Goal: Check status: Check status

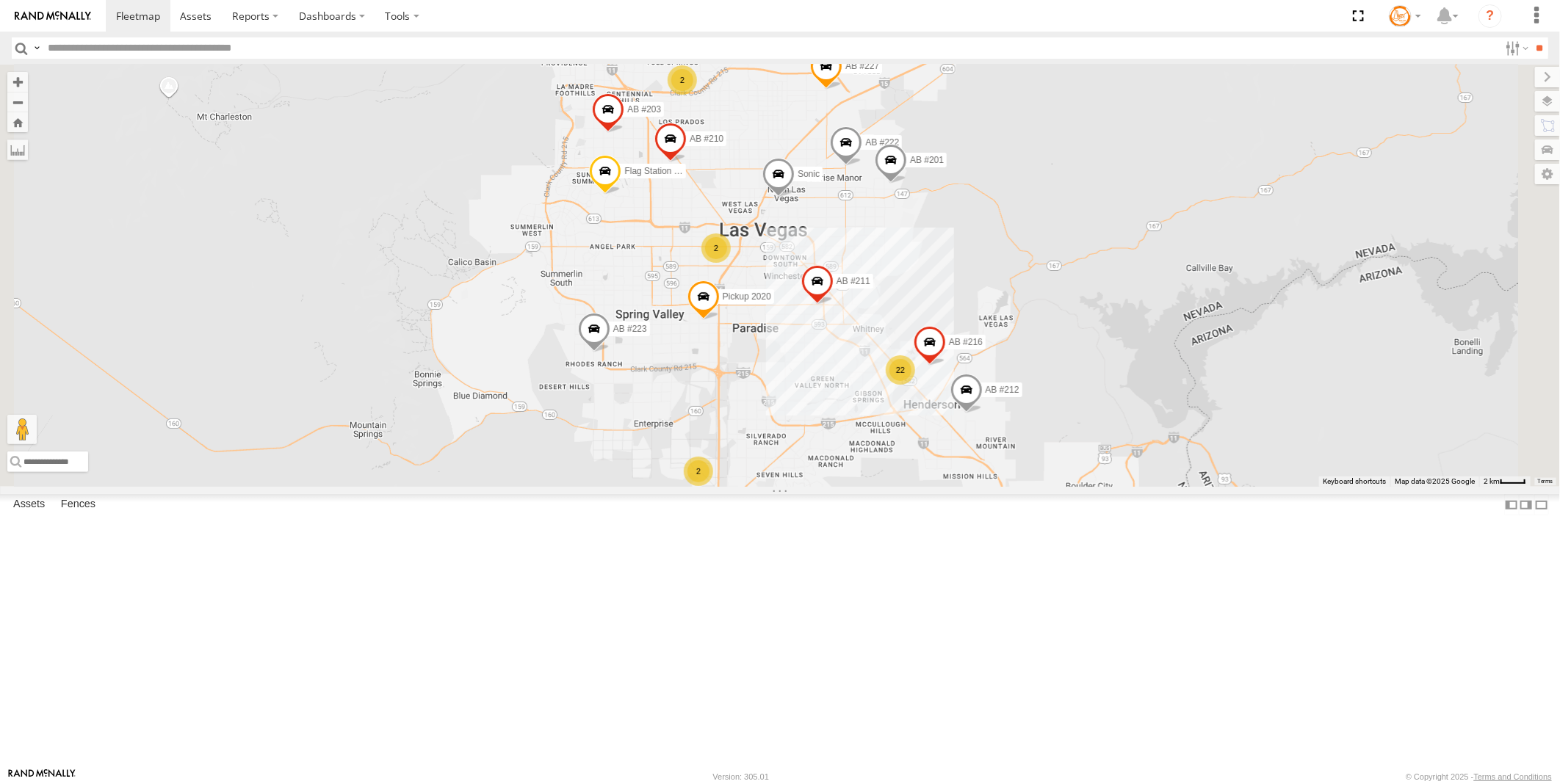
click at [731, 263] on div "2" at bounding box center [716, 247] width 30 height 29
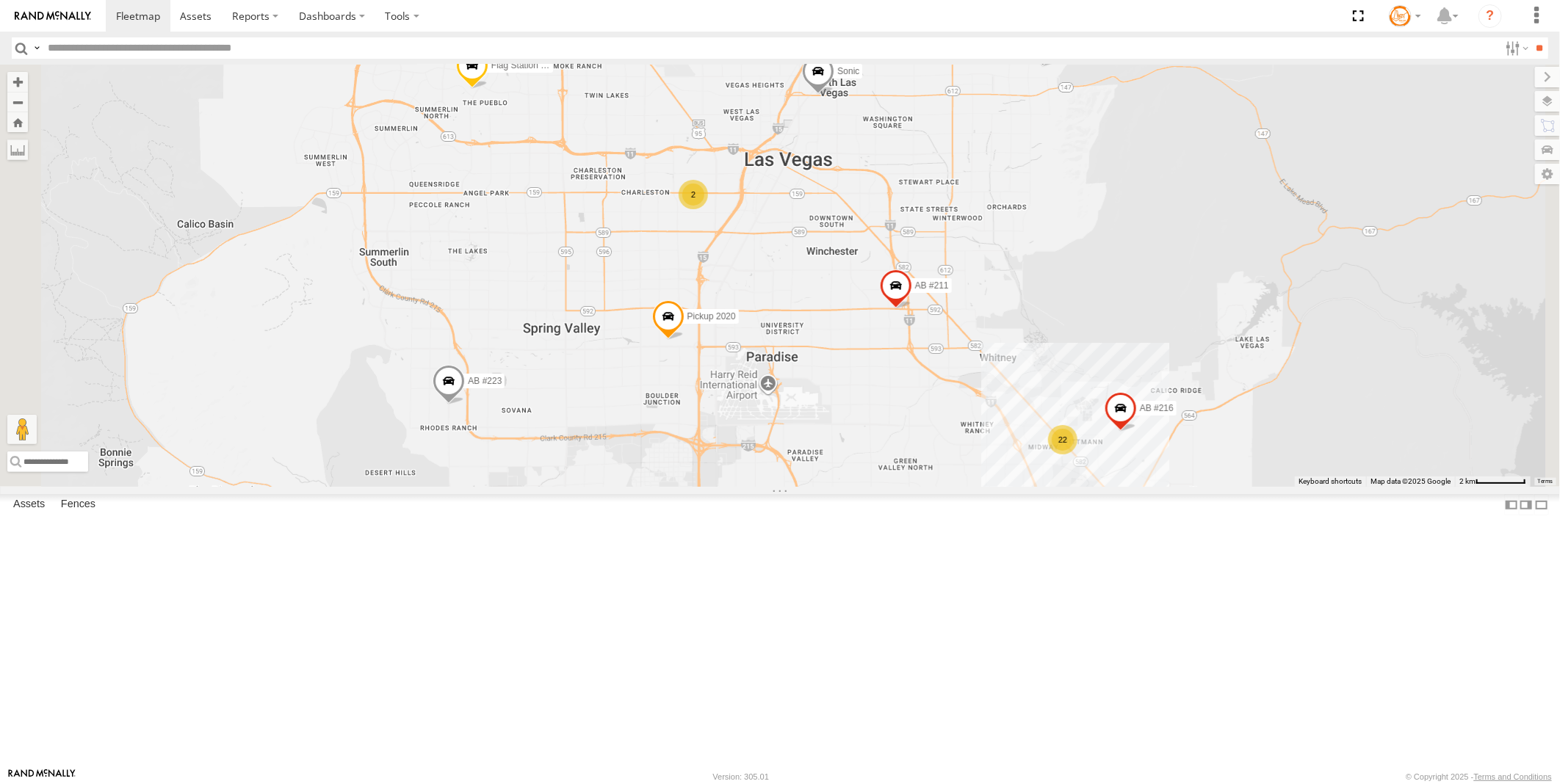
drag, startPoint x: 944, startPoint y: 625, endPoint x: 945, endPoint y: 478, distance: 147.0
click at [945, 478] on div "AB #223 AB #212 AB #216 AB #201 Pickup 2020 AB #210 AB #227 Flag Station #02 AB…" at bounding box center [780, 276] width 1560 height 422
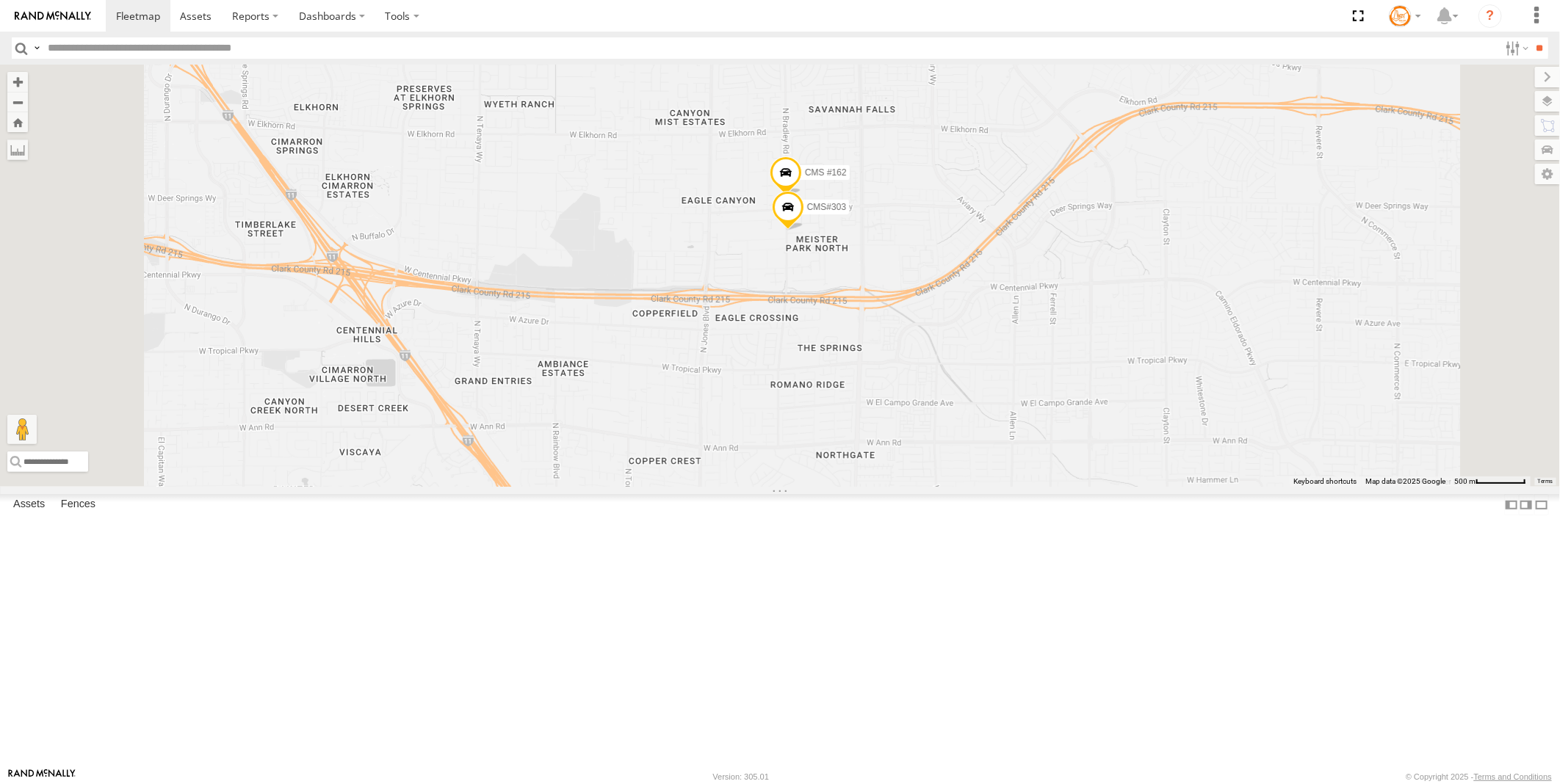
drag, startPoint x: 892, startPoint y: 290, endPoint x: 975, endPoint y: 475, distance: 202.8
click at [975, 475] on div "AB #223 AB #212 AB #216 AB #201 Pickup 2020 AB #210 AB #227 Flag Station #02 AB…" at bounding box center [780, 276] width 1560 height 422
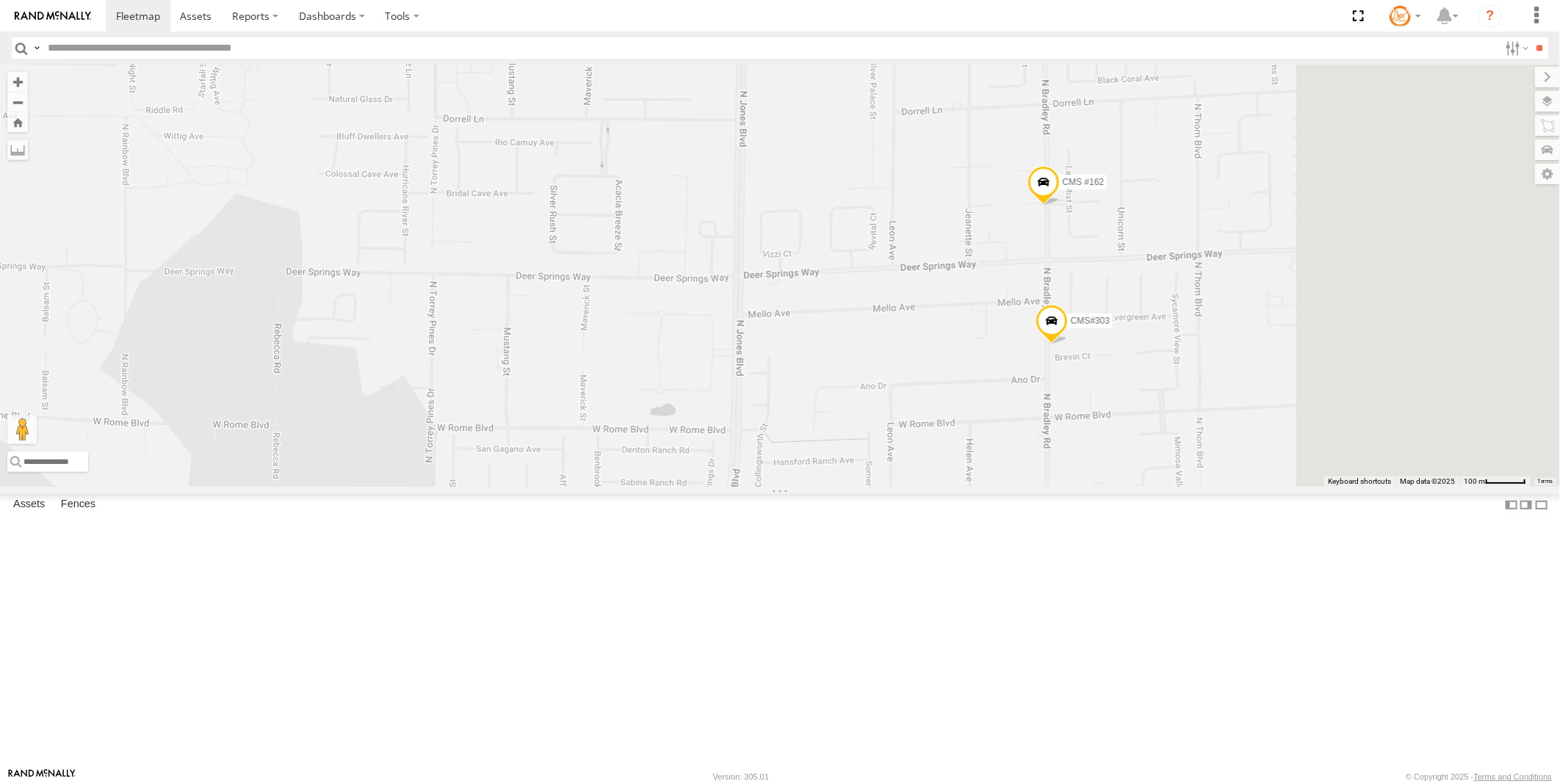
drag, startPoint x: 1205, startPoint y: 401, endPoint x: 960, endPoint y: 500, distance: 264.2
click at [960, 487] on div "AB #223 AB #212 AB #216 AB #201 Pickup 2020 AB #210 AB #227 Flag Station #02 AB…" at bounding box center [780, 276] width 1560 height 422
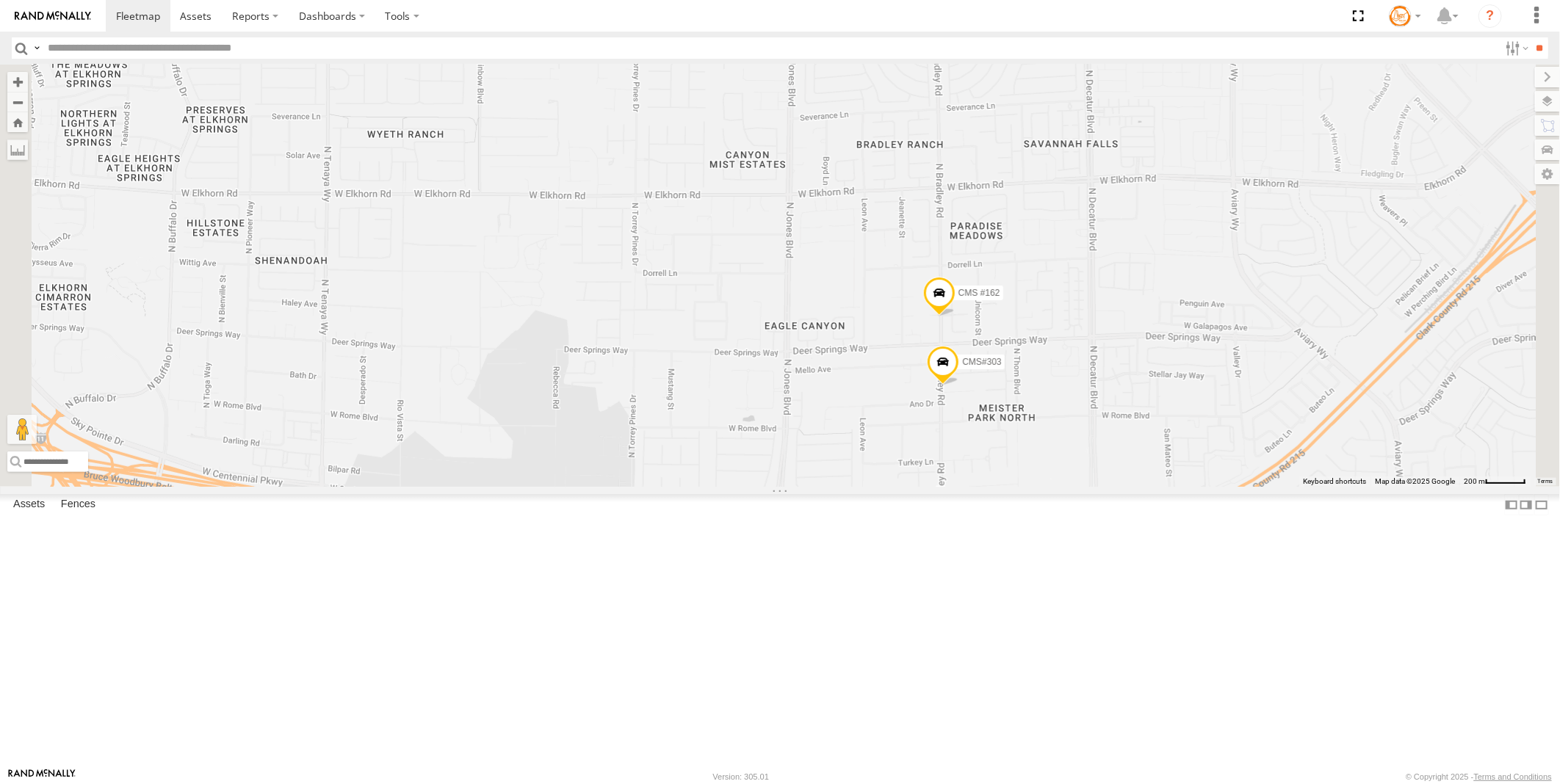
drag, startPoint x: 1311, startPoint y: 611, endPoint x: 1083, endPoint y: 495, distance: 255.8
click at [1082, 487] on div "AB #223 AB #212 AB #216 AB #201 Pickup 2020 AB #210 AB #227 Flag Station #02 AB…" at bounding box center [780, 276] width 1560 height 422
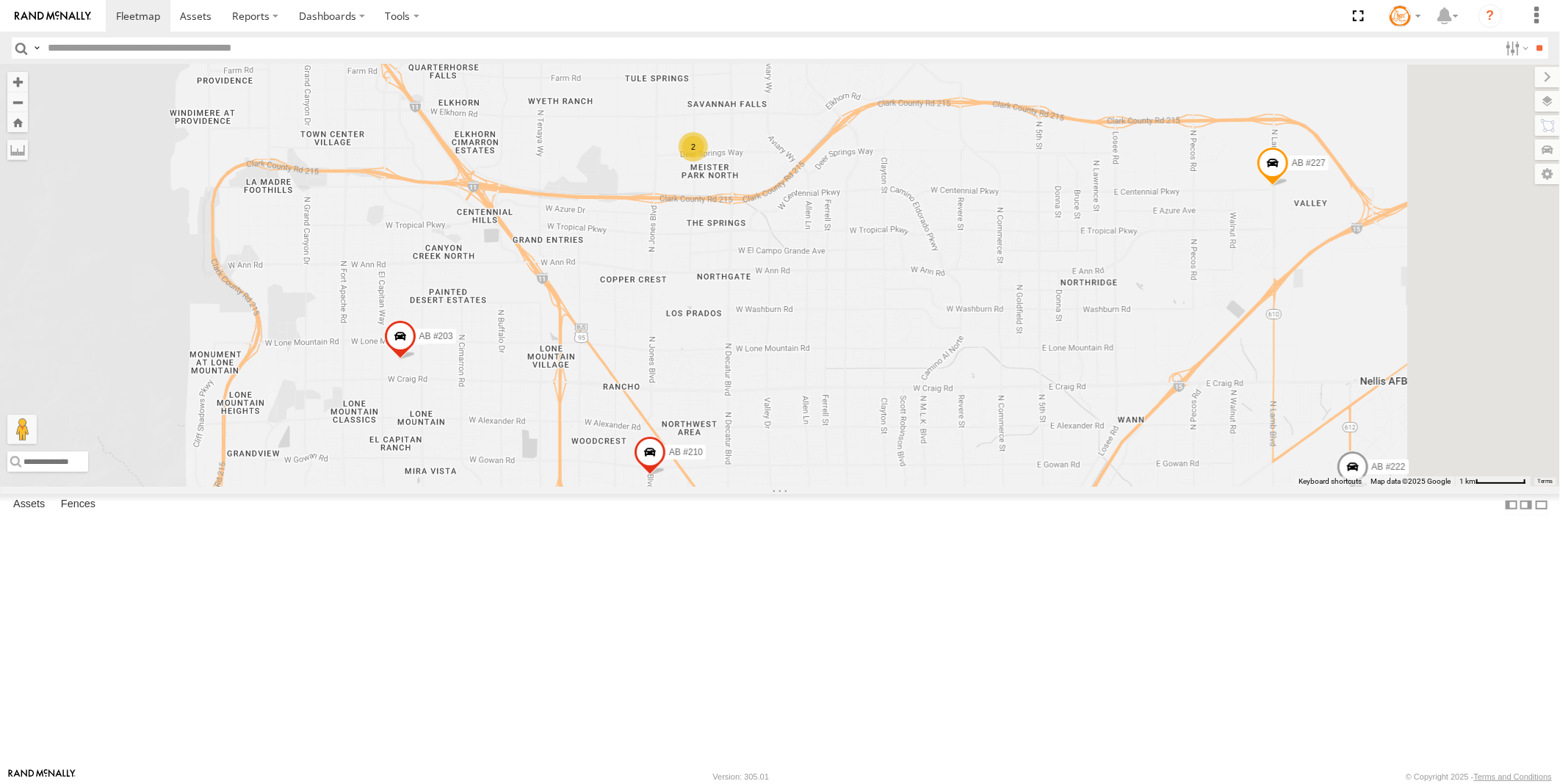
drag, startPoint x: 1229, startPoint y: 602, endPoint x: 1056, endPoint y: 423, distance: 248.9
click at [1056, 423] on div "AB #223 AB #212 AB #216 AB #201 Pickup 2020 AB #210 AB #227 Flag Station #02 AB…" at bounding box center [780, 276] width 1560 height 422
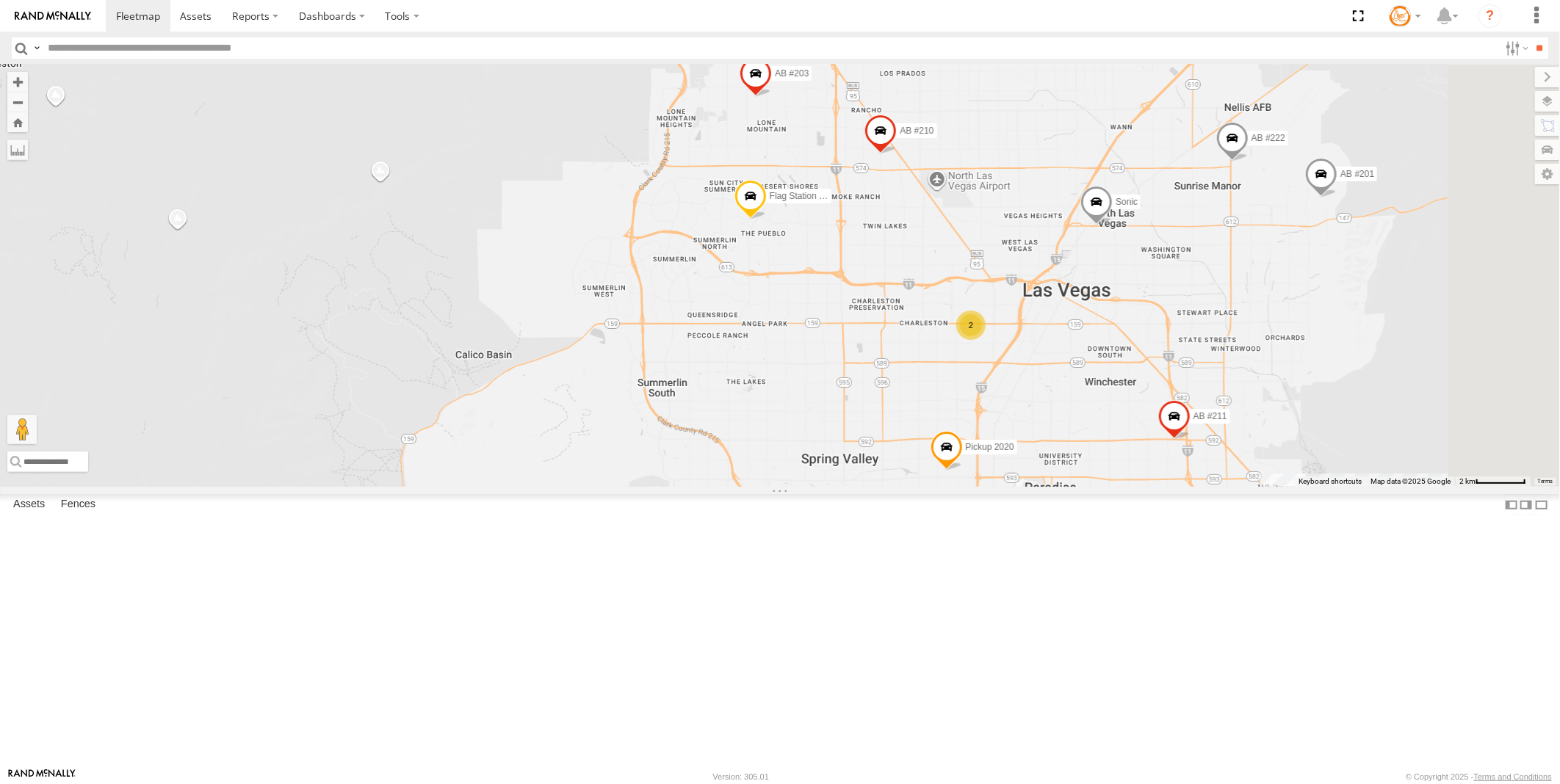
drag, startPoint x: 1212, startPoint y: 626, endPoint x: 1091, endPoint y: 441, distance: 221.1
click at [1091, 441] on div "AB #223 AB #212 AB #216 AB #201 Pickup 2020 AB #210 AB #227 Flag Station #02 AB…" at bounding box center [780, 276] width 1560 height 422
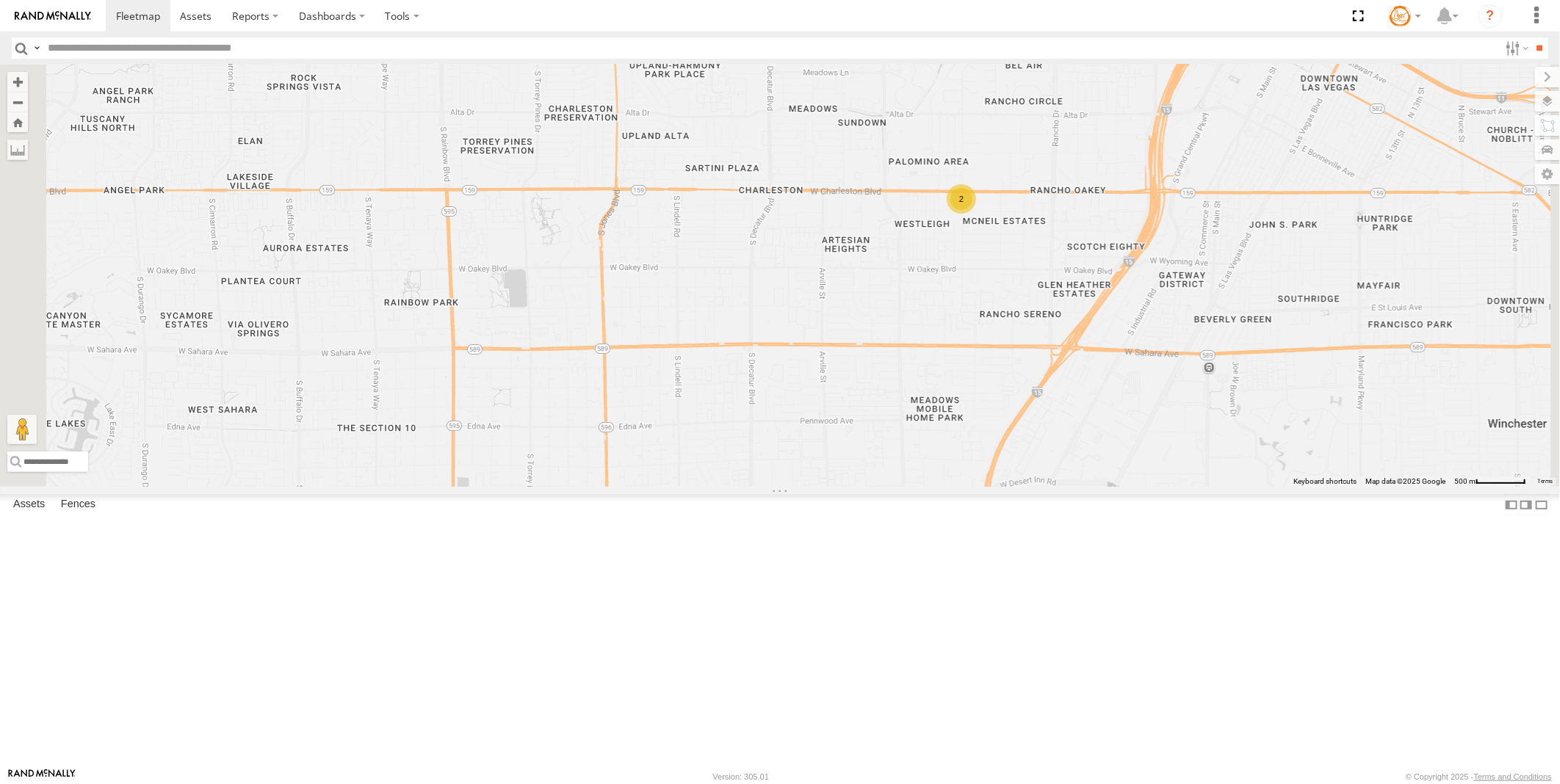
drag, startPoint x: 831, startPoint y: 510, endPoint x: 827, endPoint y: 537, distance: 27.3
click at [827, 487] on div "AB #223 AB #212 AB #216 AB #201 Pickup 2020 AB #210 AB #227 Flag Station #02 AB…" at bounding box center [780, 276] width 1560 height 422
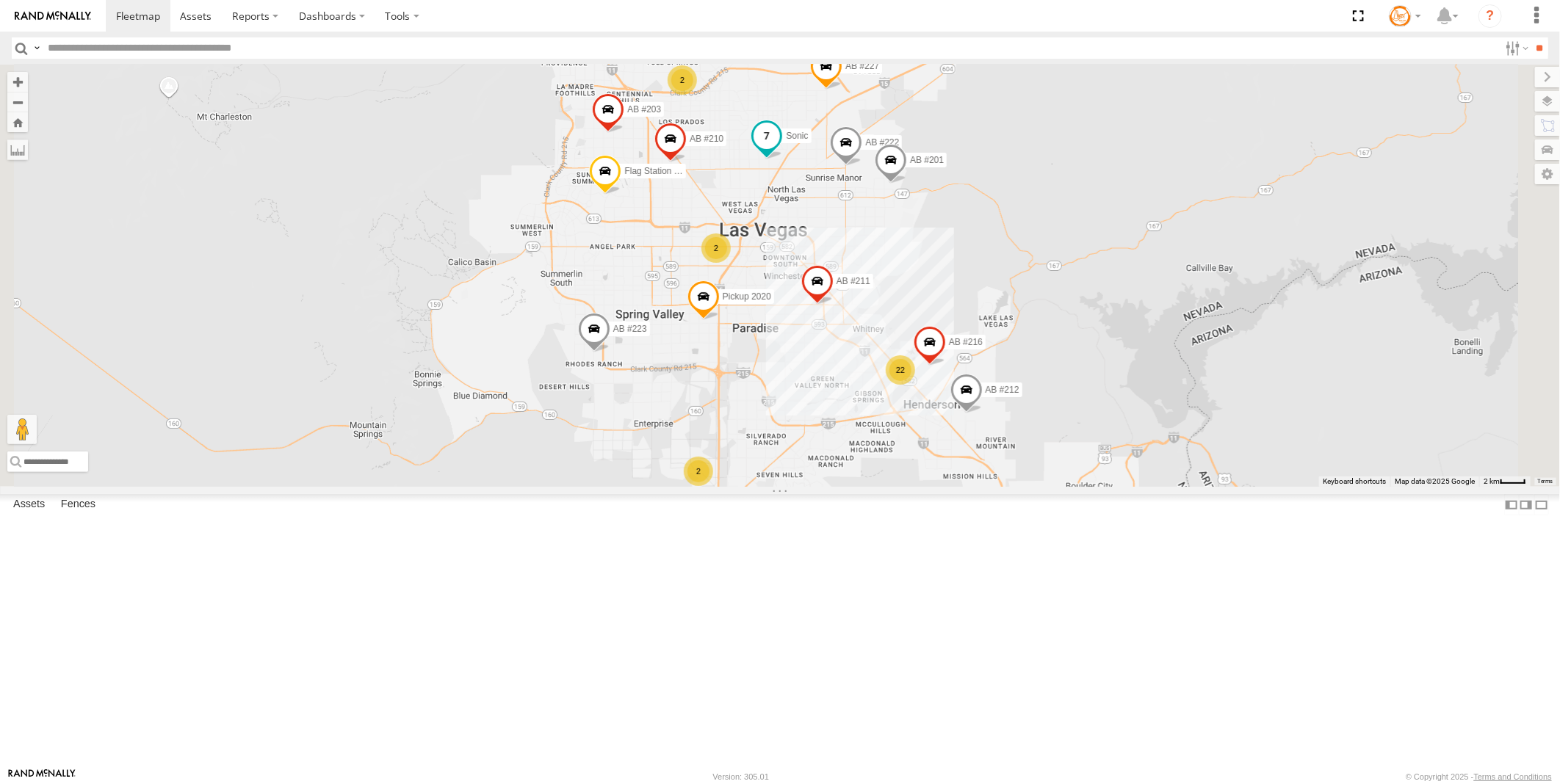
click at [780, 148] on span at bounding box center [767, 135] width 27 height 27
click at [760, 119] on link at bounding box center [741, 111] width 37 height 14
click at [713, 486] on div "2" at bounding box center [698, 471] width 30 height 29
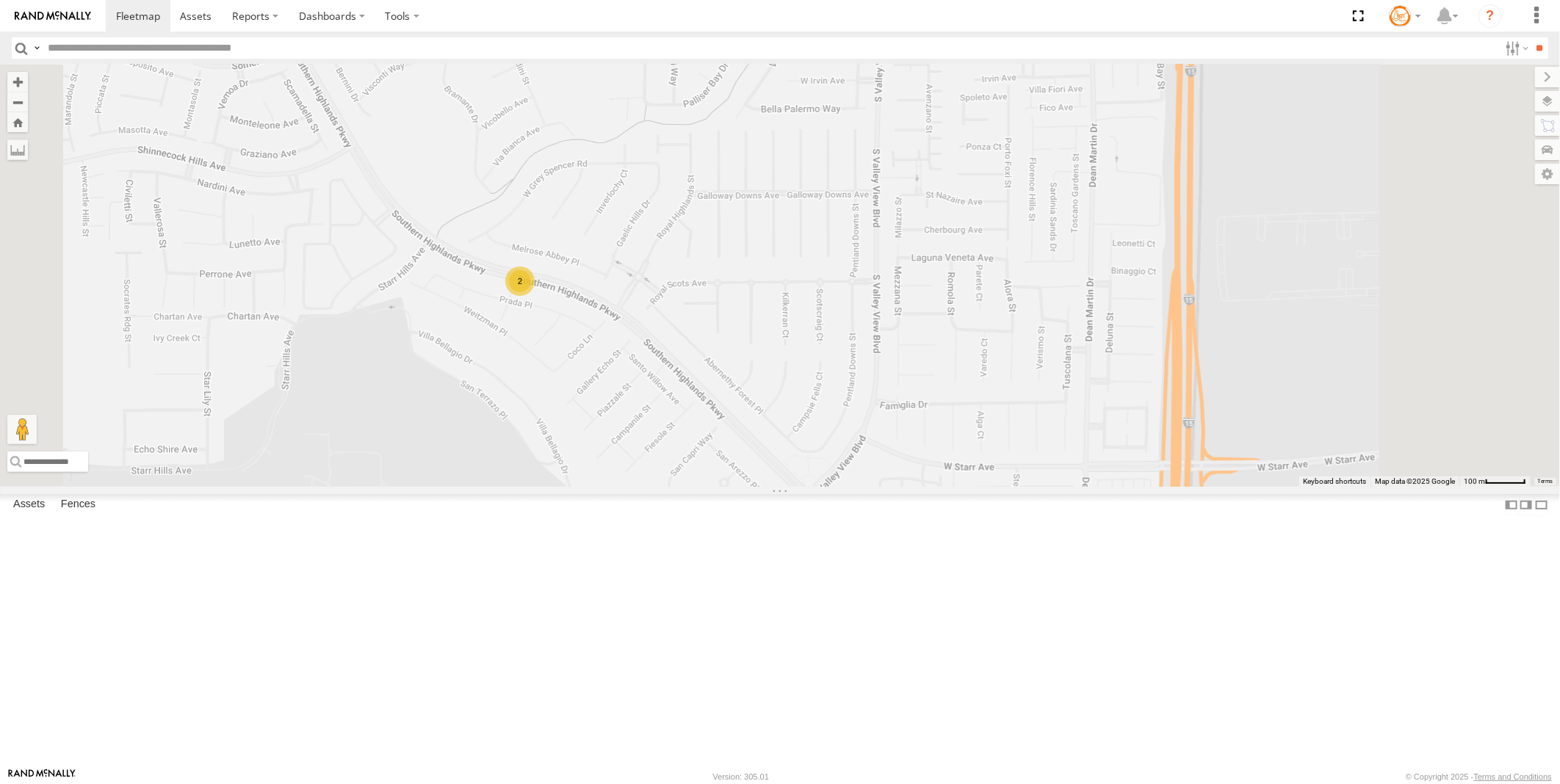
click at [535, 296] on div "2" at bounding box center [520, 281] width 30 height 29
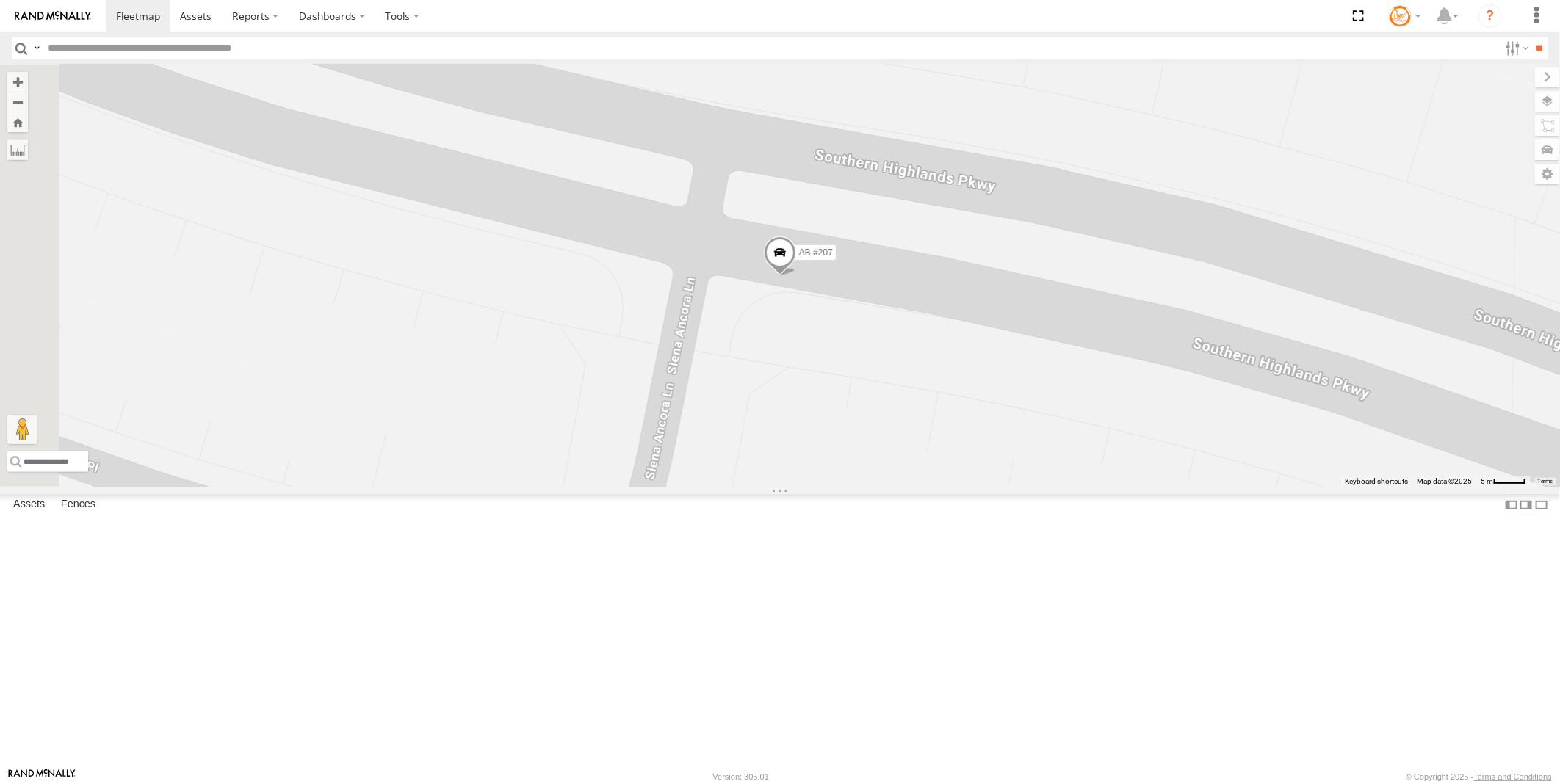
click at [797, 275] on span at bounding box center [780, 256] width 32 height 40
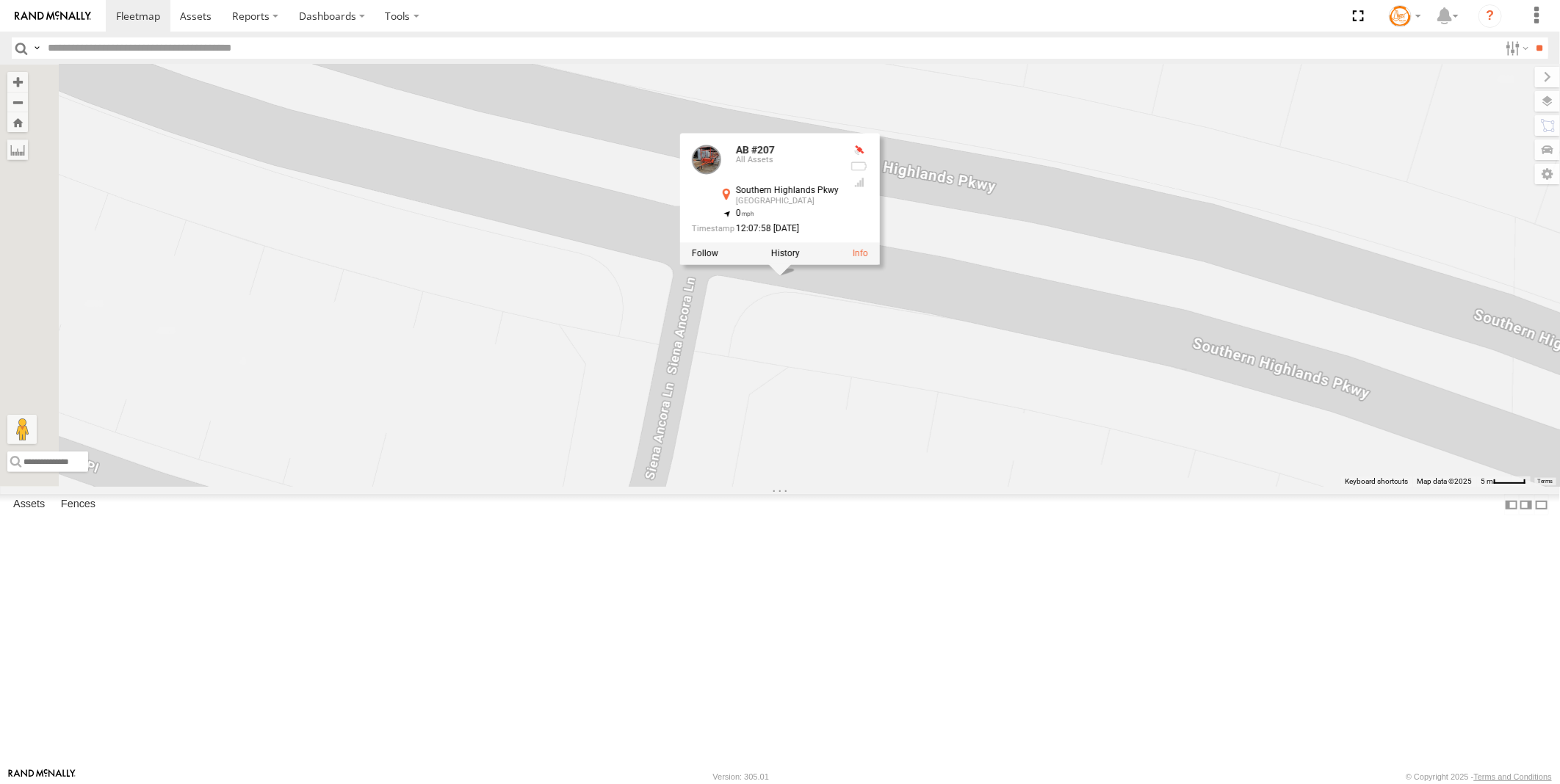
click at [996, 217] on div "AB #223 AB #212 AB #216 AB #201 Pickup 2020 AB #210 AB #227 Flag Station #02 AB…" at bounding box center [780, 276] width 1560 height 422
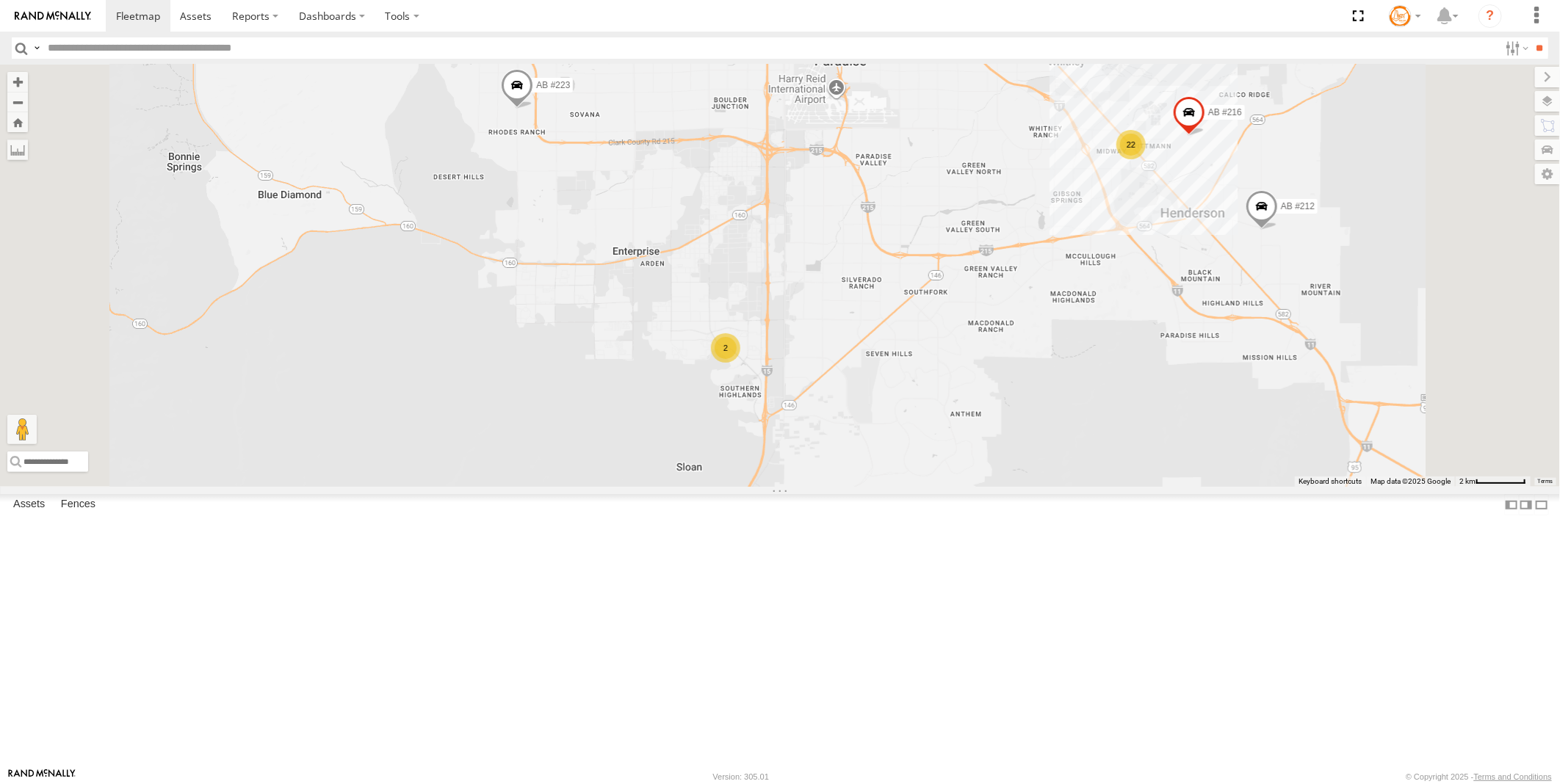
drag, startPoint x: 1009, startPoint y: 303, endPoint x: 999, endPoint y: 494, distance: 191.3
click at [997, 487] on div "AB #223 AB #212 AB #216 AB #201 Pickup 2020 AB #210 AB #227 Flag Station #02 AB…" at bounding box center [780, 276] width 1560 height 422
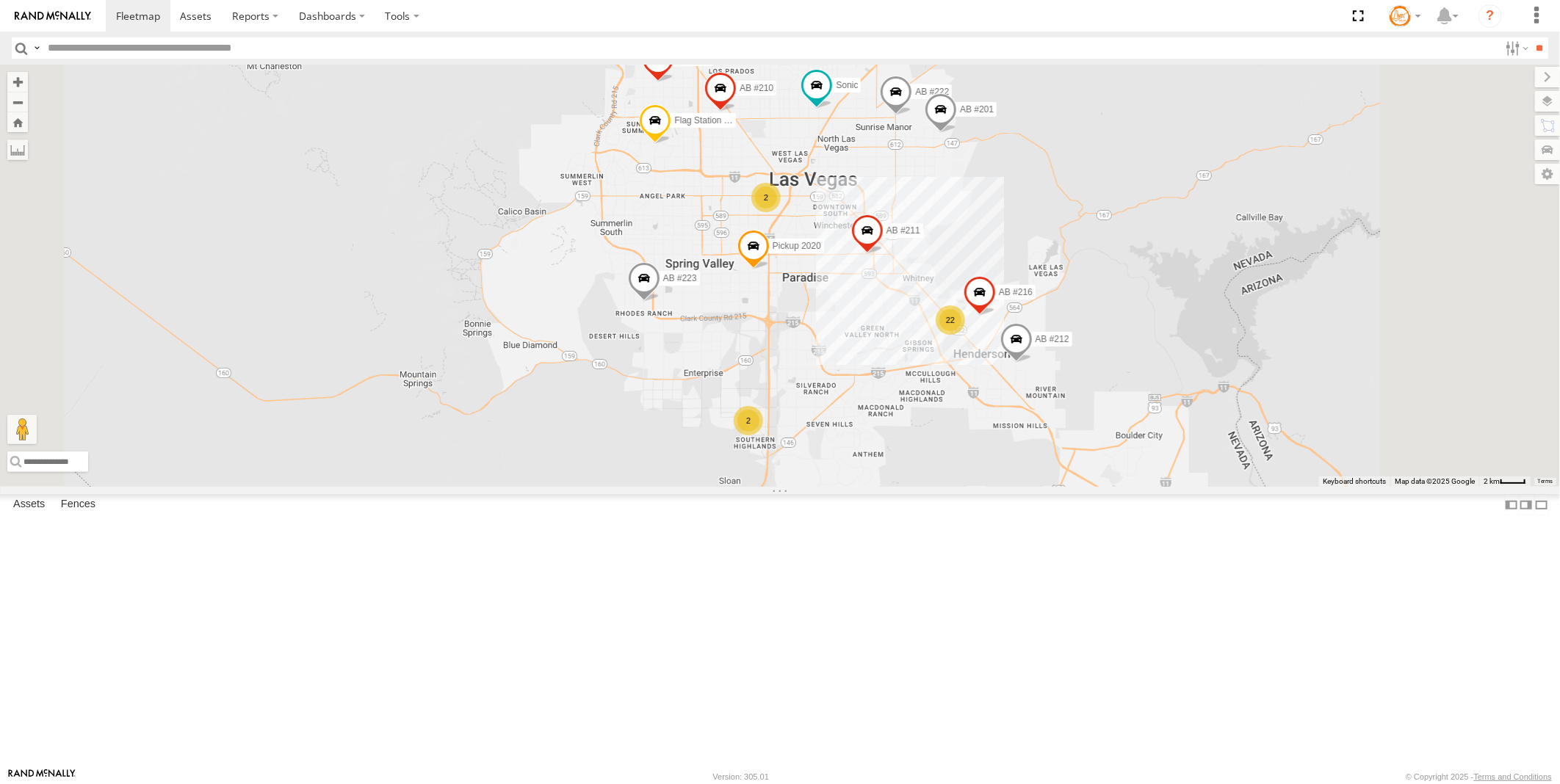
drag, startPoint x: 994, startPoint y: 317, endPoint x: 985, endPoint y: 397, distance: 80.5
click at [985, 397] on div "AB #223 AB #212 AB #216 AB #201 Pickup 2020 AB #210 AB #227 Flag Station #02 AB…" at bounding box center [780, 276] width 1560 height 422
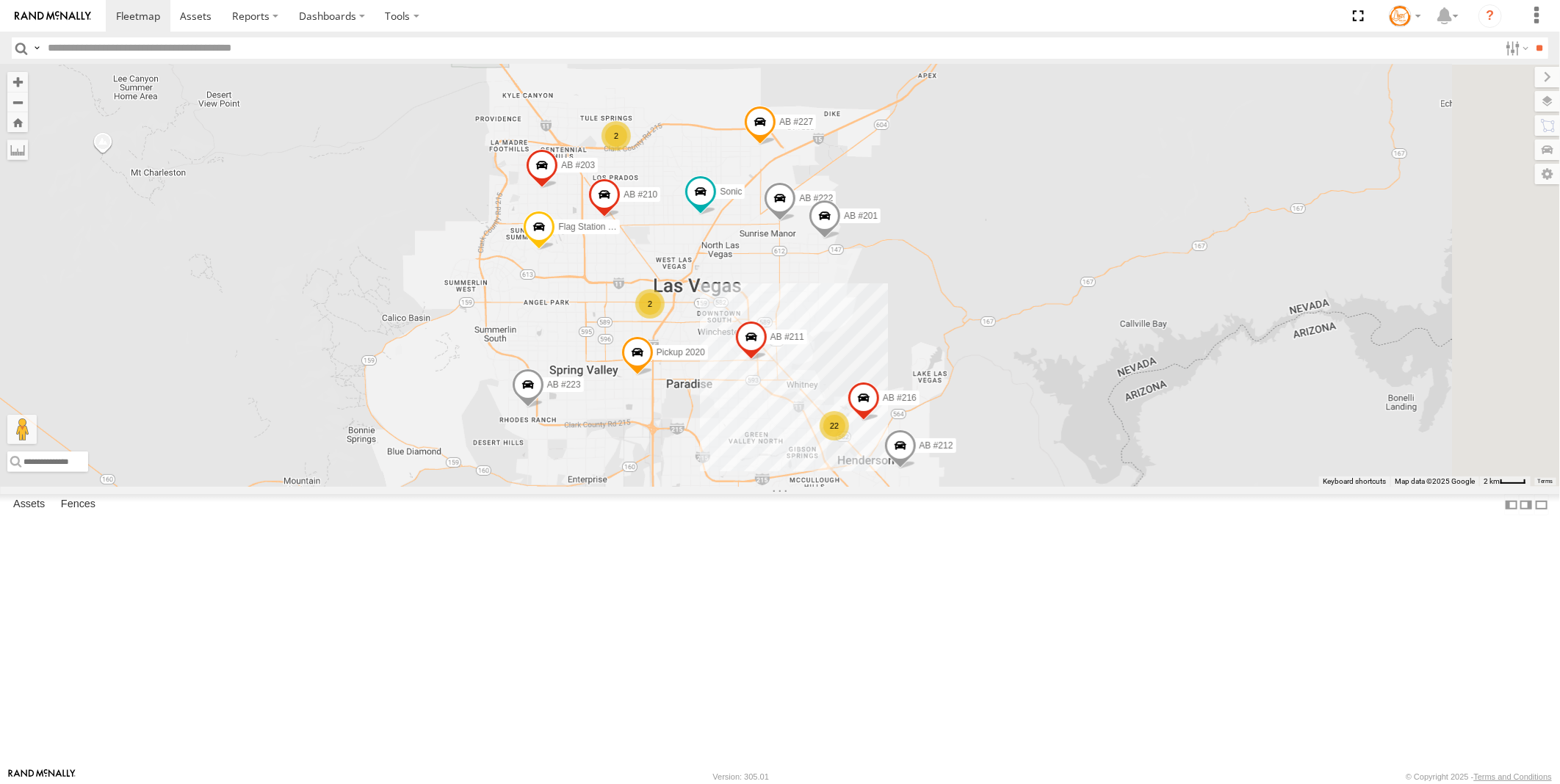
drag, startPoint x: 914, startPoint y: 356, endPoint x: 797, endPoint y: 463, distance: 158.5
click at [797, 463] on div "AB #223 AB #212 AB #216 AB #201 Pickup 2020 AB #210 AB #227 Flag Station #02 AB…" at bounding box center [780, 276] width 1560 height 422
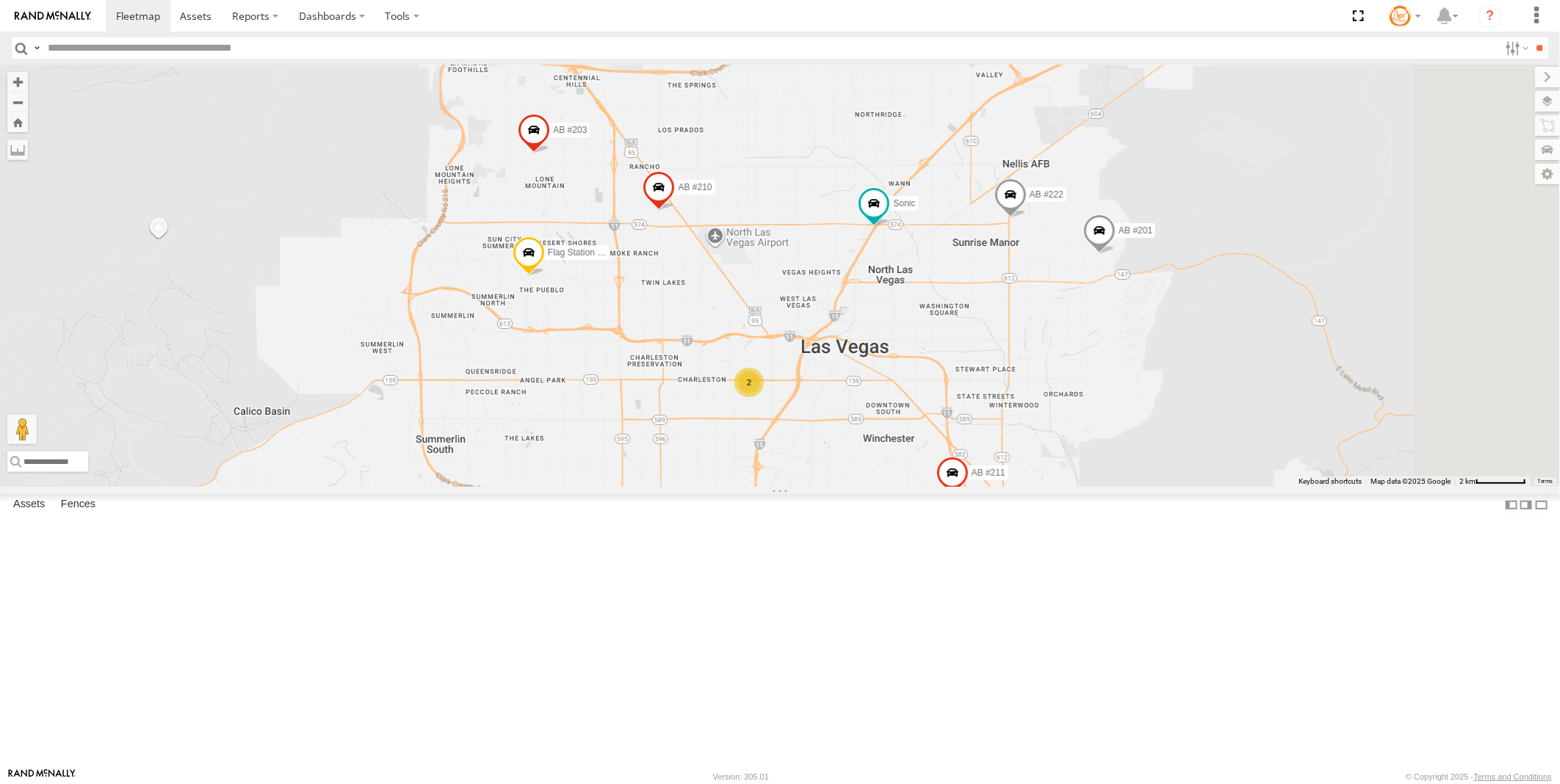
drag, startPoint x: 953, startPoint y: 453, endPoint x: 654, endPoint y: 551, distance: 314.7
click at [655, 487] on div "AB #223 AB #212 AB #216 AB #201 Pickup 2020 AB #210 AB #227 Flag Station #02 AB…" at bounding box center [780, 276] width 1560 height 422
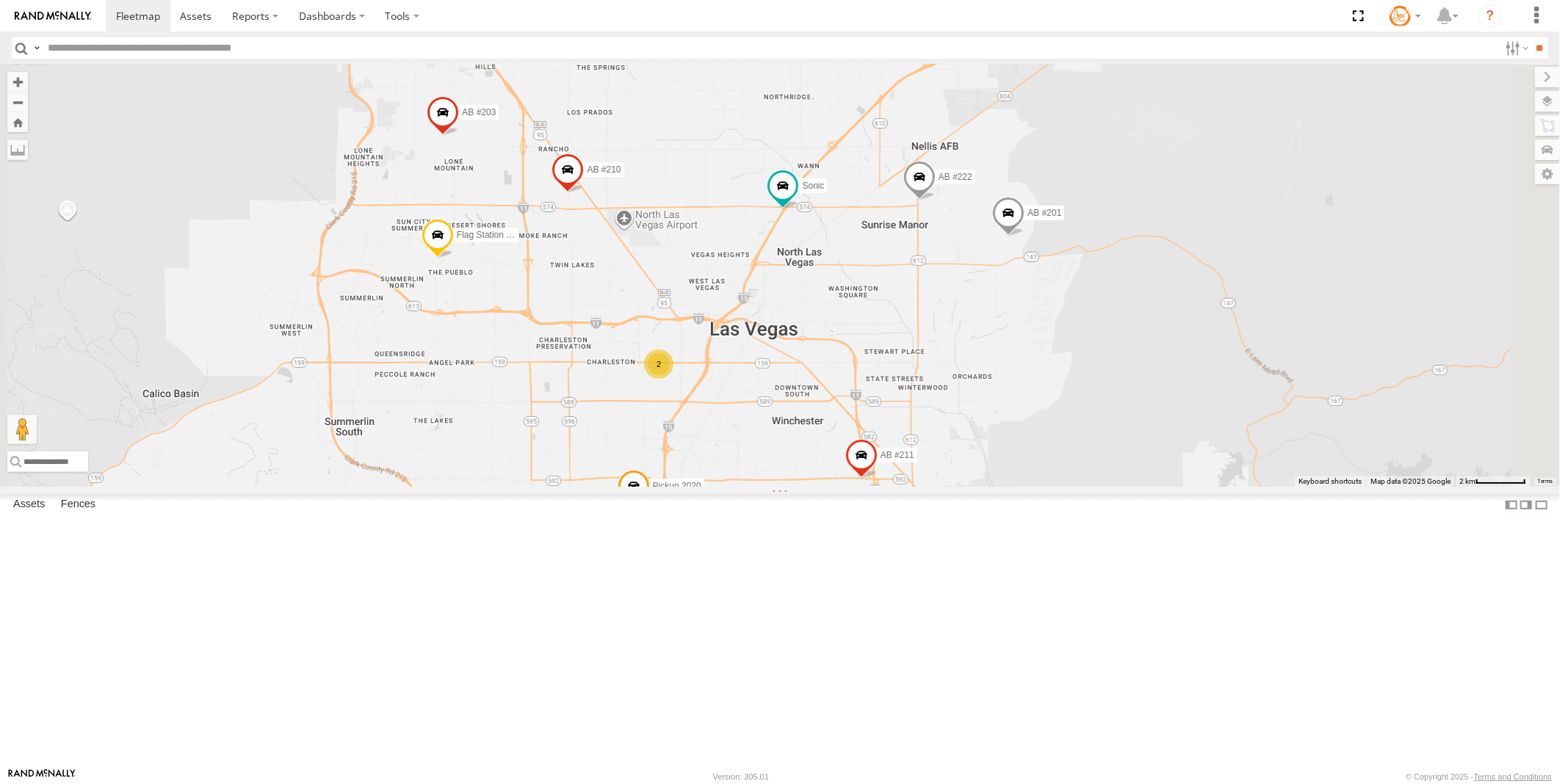
drag, startPoint x: 832, startPoint y: 539, endPoint x: 725, endPoint y: 500, distance: 113.9
click at [725, 487] on div "AB #223 AB #212 AB #216 AB #201 Pickup 2020 AB #210 AB #227 Flag Station #02 AB…" at bounding box center [780, 276] width 1560 height 422
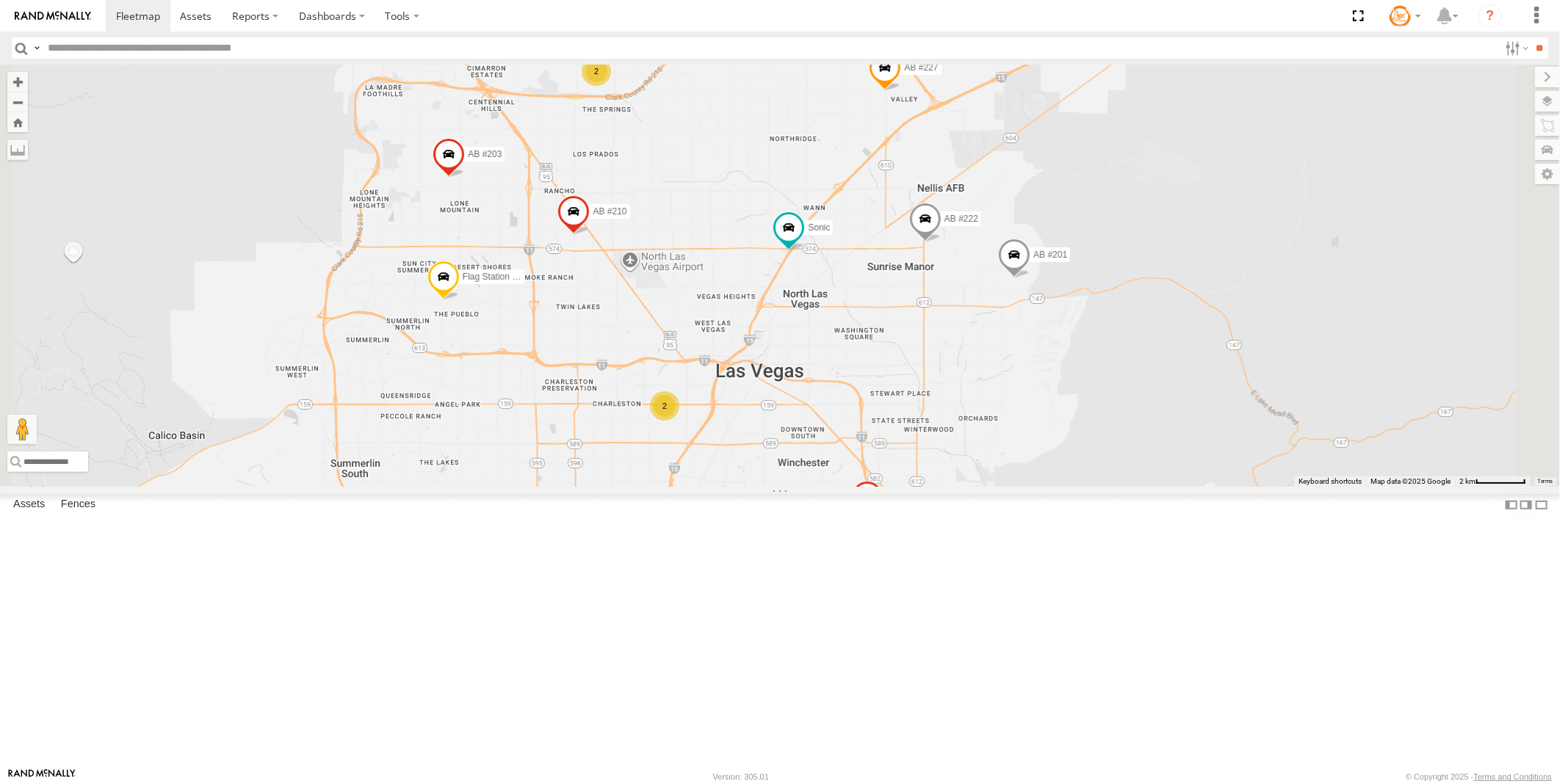
drag, startPoint x: 797, startPoint y: 465, endPoint x: 803, endPoint y: 508, distance: 43.4
click at [803, 487] on div "AB #223 AB #212 AB #216 AB #201 Pickup 2020 AB #210 AB #227 Flag Station #02 AB…" at bounding box center [780, 276] width 1560 height 422
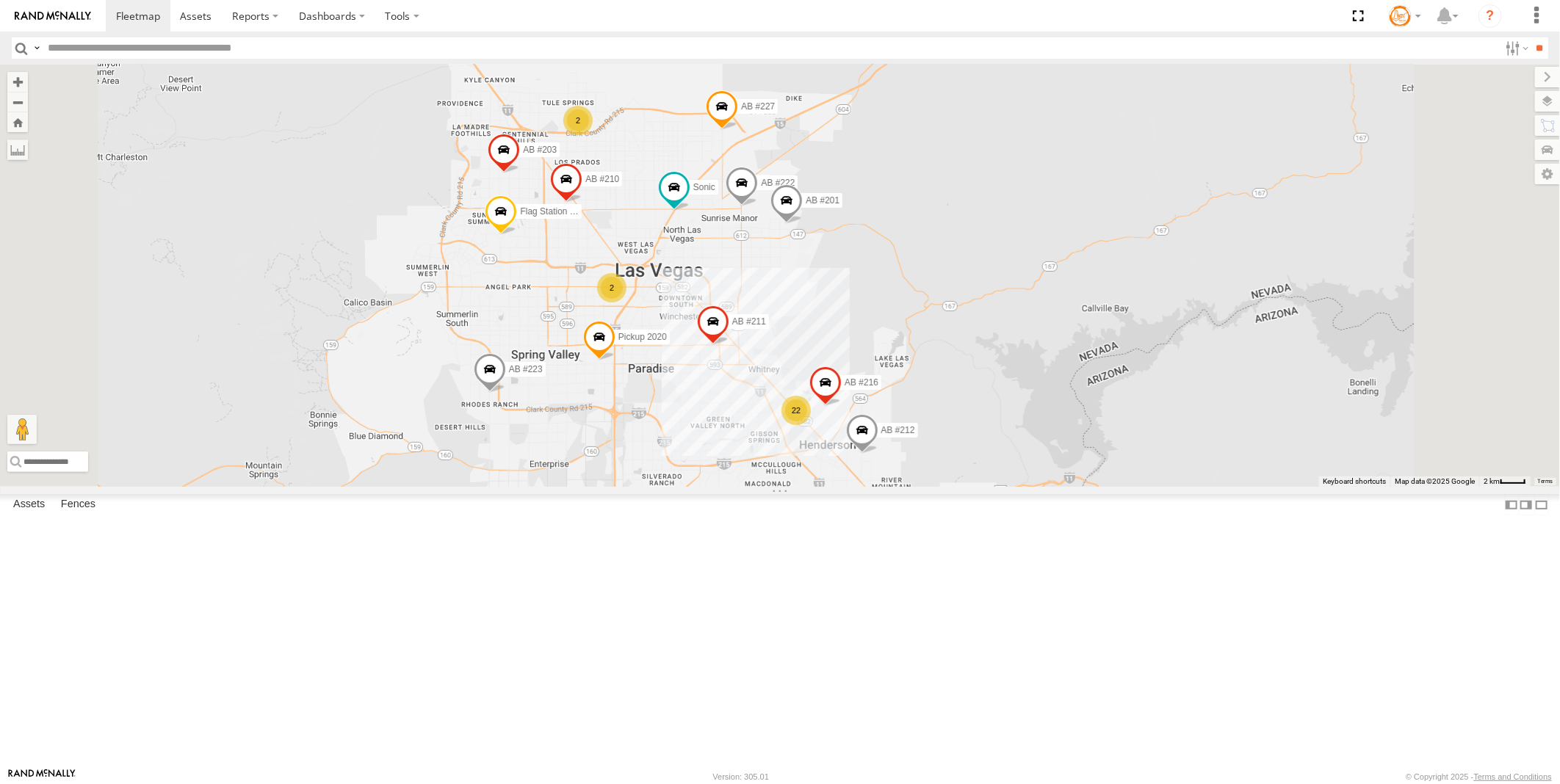
drag, startPoint x: 861, startPoint y: 583, endPoint x: 831, endPoint y: 486, distance: 101.5
click at [831, 486] on div "AB #223 AB #212 AB #216 AB #201 Pickup 2020 AB #210 AB #227 Flag Station #02 AB…" at bounding box center [780, 276] width 1560 height 422
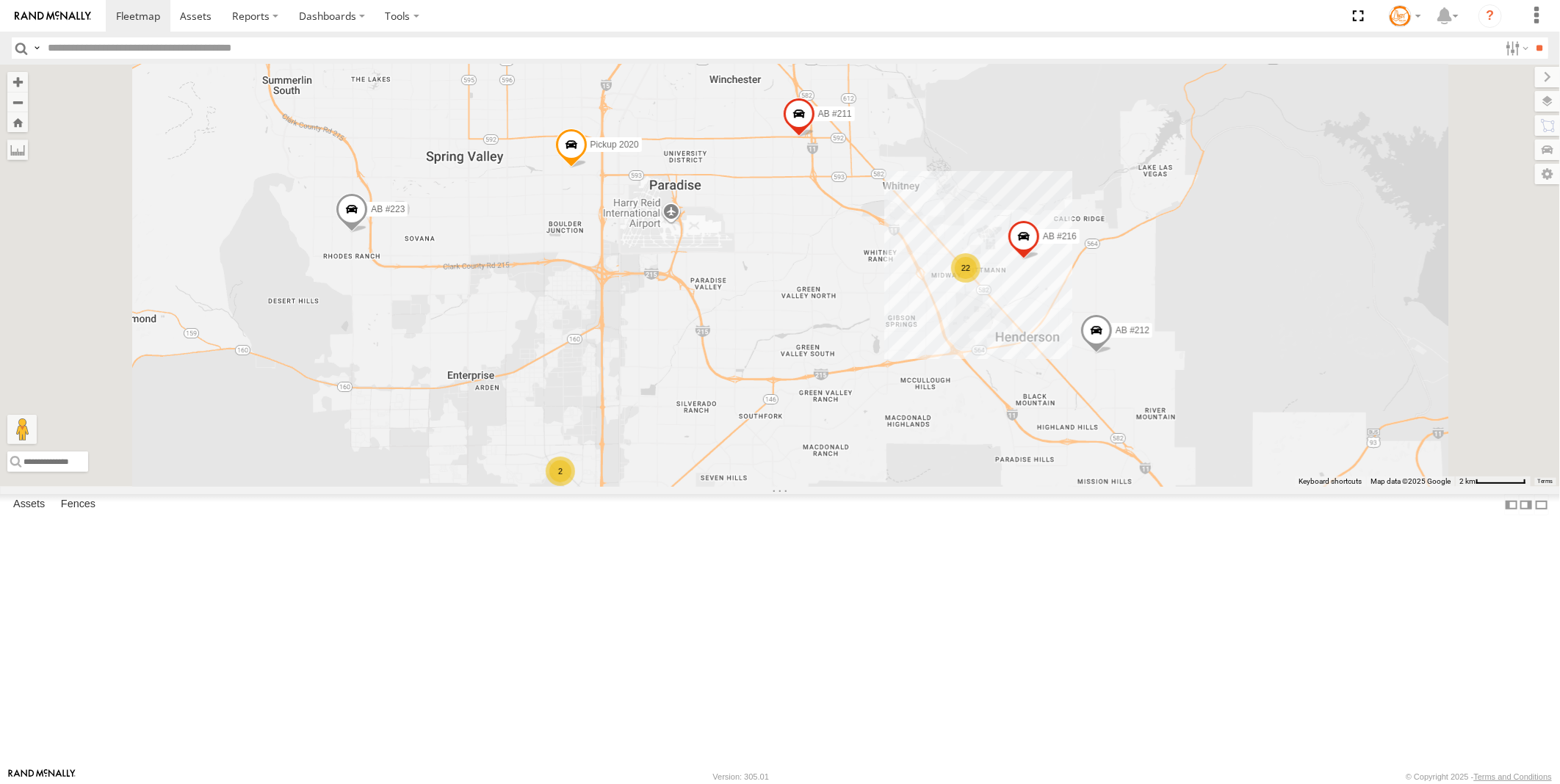
drag, startPoint x: 827, startPoint y: 515, endPoint x: 830, endPoint y: 369, distance: 146.0
click at [830, 369] on div "AB #223 AB #212 AB #216 AB #201 Pickup 2020 AB #210 AB #227 Flag Station #02 AB…" at bounding box center [780, 276] width 1560 height 422
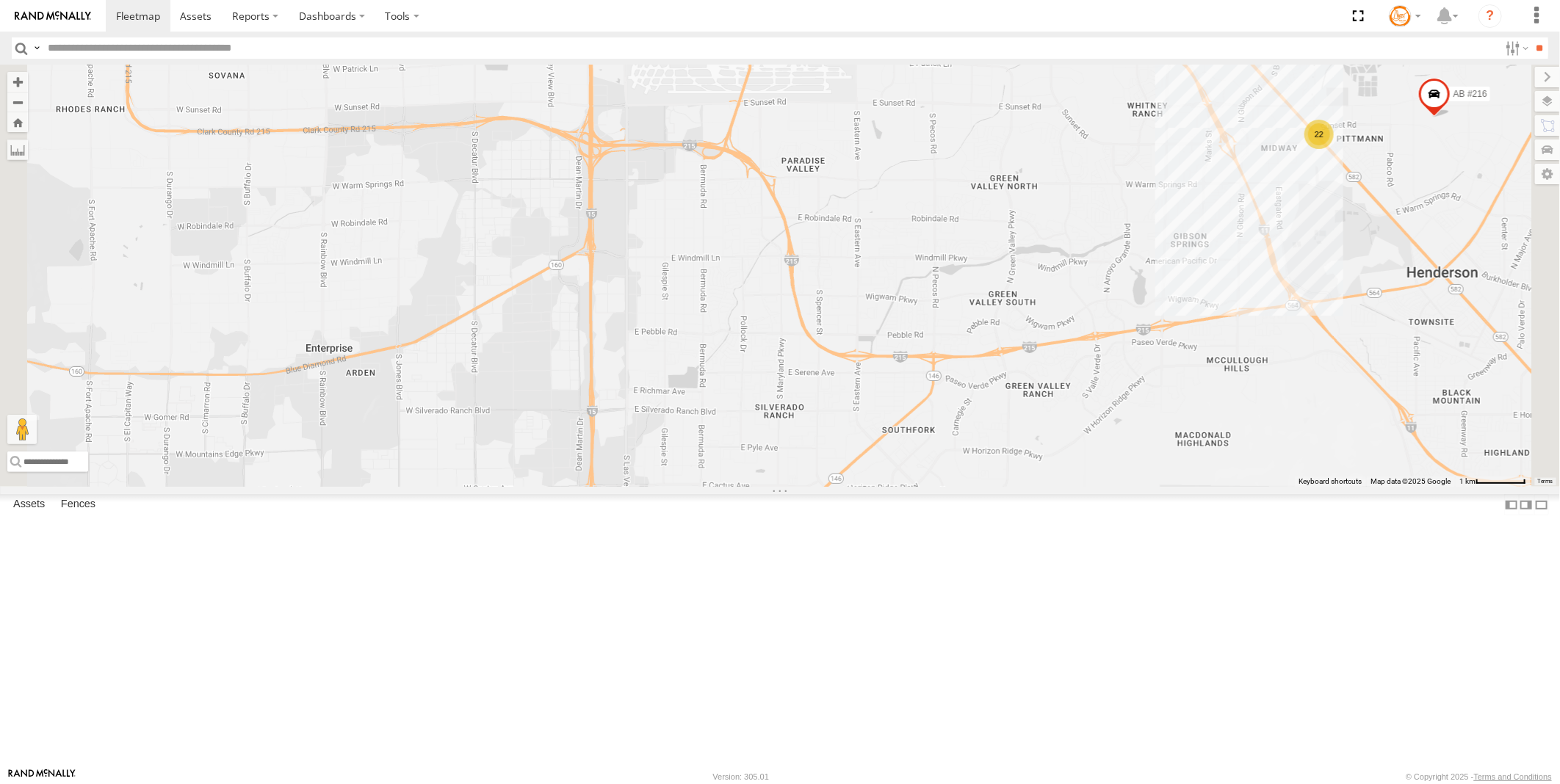
drag, startPoint x: 771, startPoint y: 506, endPoint x: 784, endPoint y: 352, distance: 154.5
click at [788, 341] on div "AB #223 AB #212 AB #216 AB #201 Pickup 2020 AB #210 AB #227 Flag Station #02 AB…" at bounding box center [780, 276] width 1560 height 422
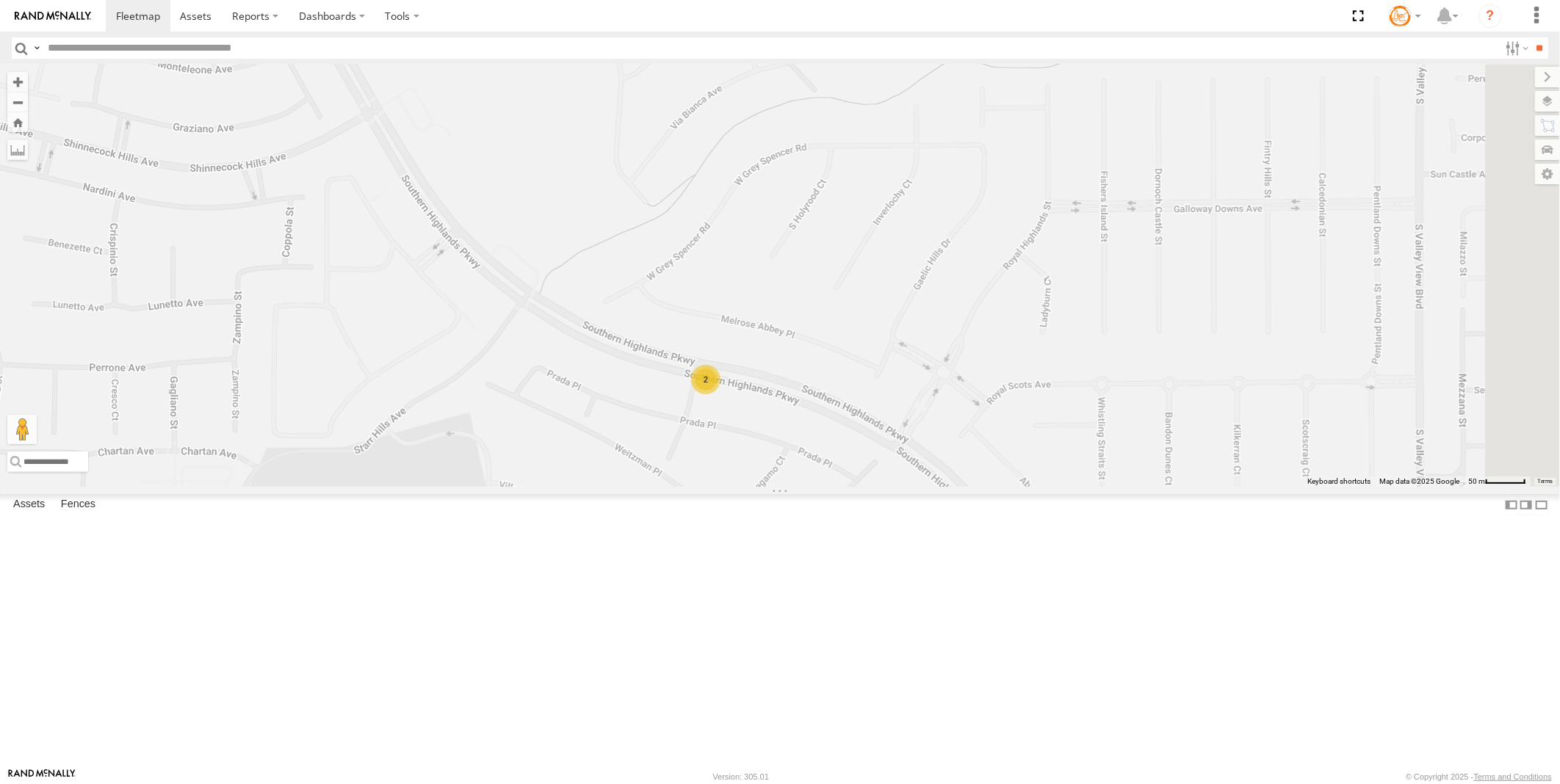
drag, startPoint x: 736, startPoint y: 545, endPoint x: 680, endPoint y: 375, distance: 179.0
click at [680, 375] on div "AB #223 AB #212 AB #216 AB #201 Pickup 2020 AB #210 AB #227 Flag Station #02 AB…" at bounding box center [780, 276] width 1560 height 422
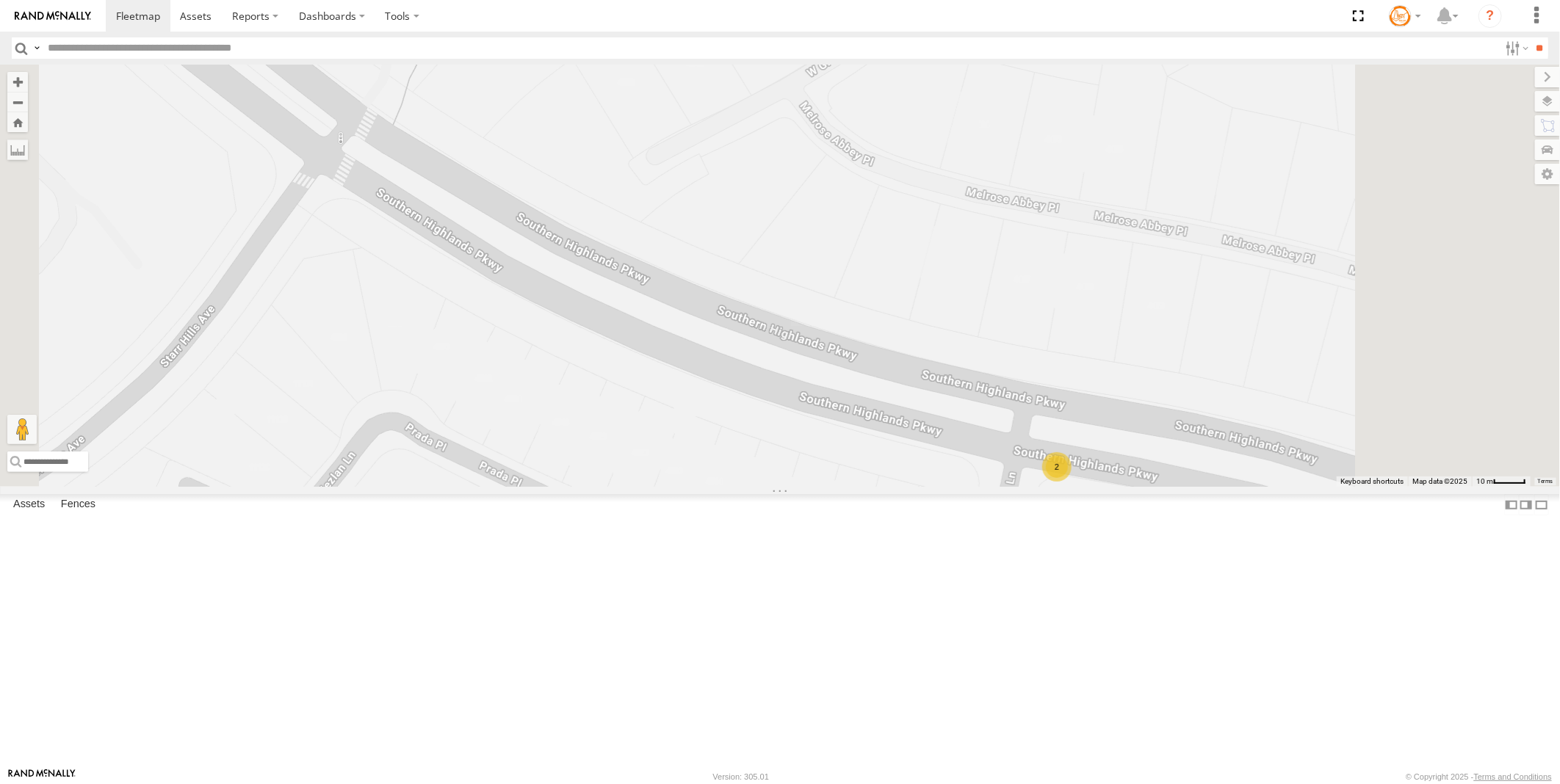
drag, startPoint x: 928, startPoint y: 567, endPoint x: 635, endPoint y: 291, distance: 402.5
click at [635, 291] on div "AB #223 AB #212 AB #216 AB #201 Pickup 2020 AB #210 AB #227 Flag Station #02 AB…" at bounding box center [780, 276] width 1560 height 422
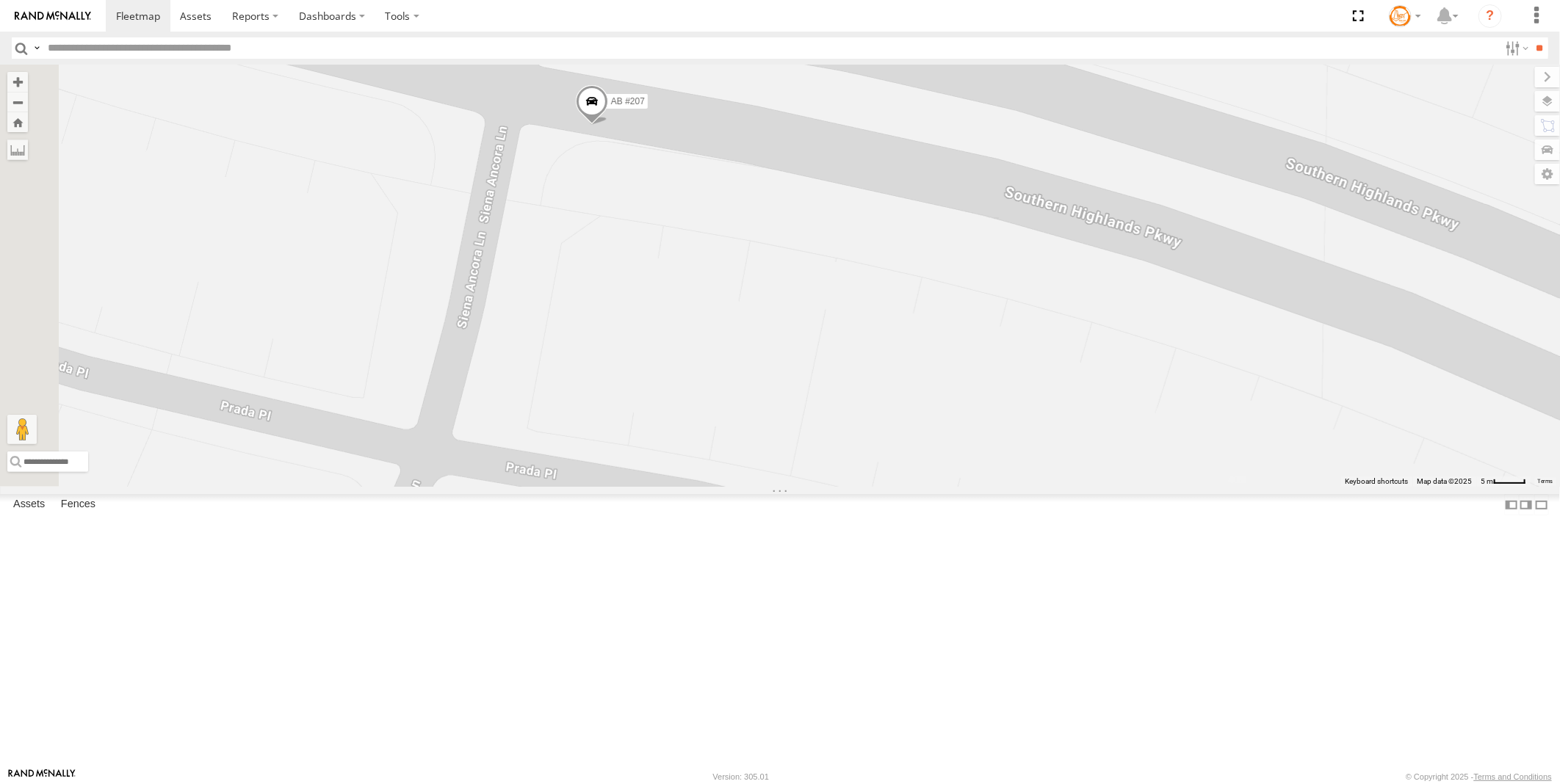
drag, startPoint x: 824, startPoint y: 207, endPoint x: 790, endPoint y: 412, distance: 207.8
click at [790, 412] on div "AB #223 AB #212 AB #216 AB #201 Pickup 2020 AB #210 AB #227 Flag Station #02 AB…" at bounding box center [780, 276] width 1560 height 422
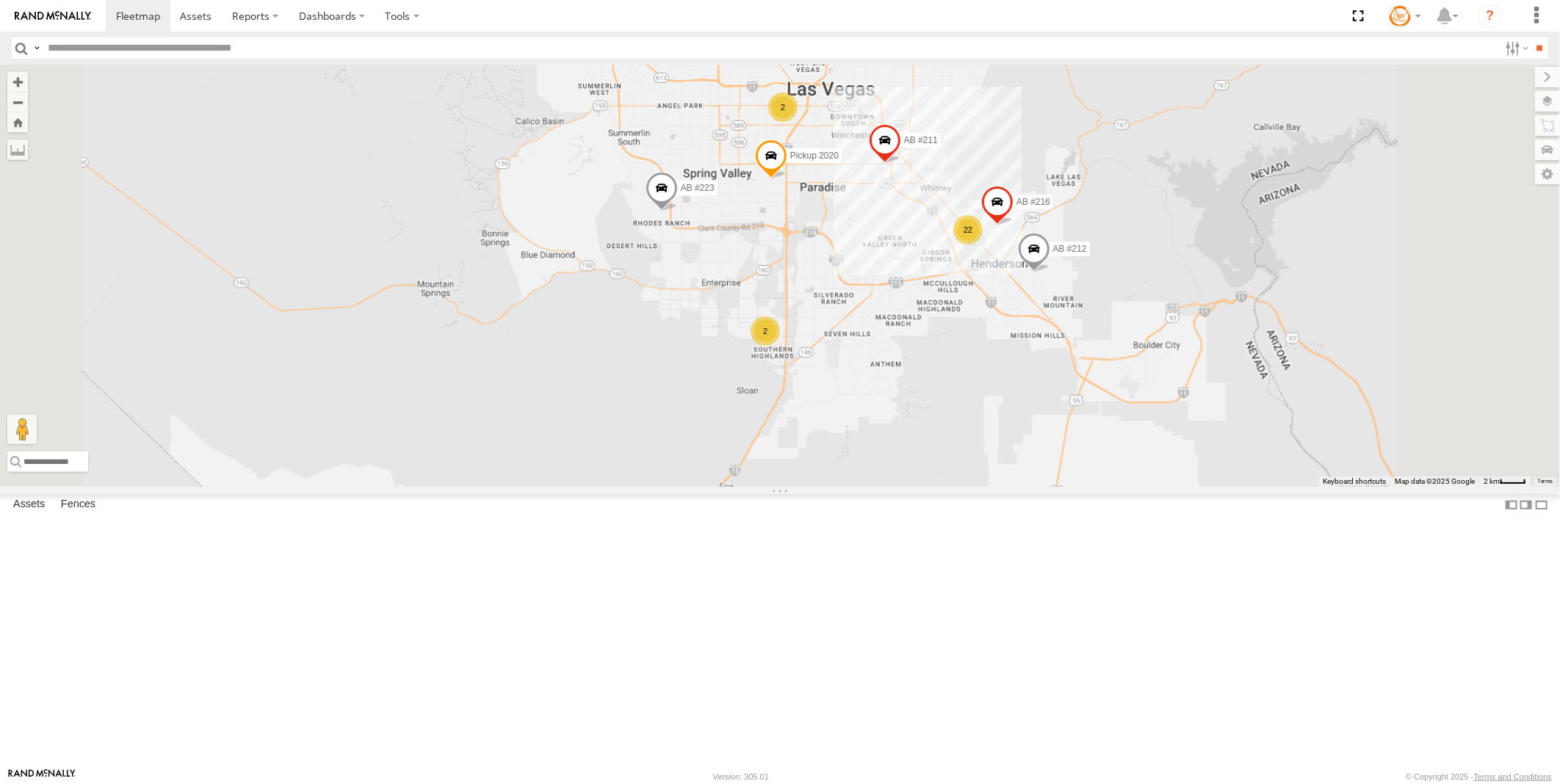
drag, startPoint x: 1037, startPoint y: 265, endPoint x: 995, endPoint y: 438, distance: 178.0
click at [995, 438] on div "AB #223 AB #212 AB #216 AB #201 Pickup 2020 AB #210 AB #227 Flag Station #02 AB…" at bounding box center [780, 276] width 1560 height 422
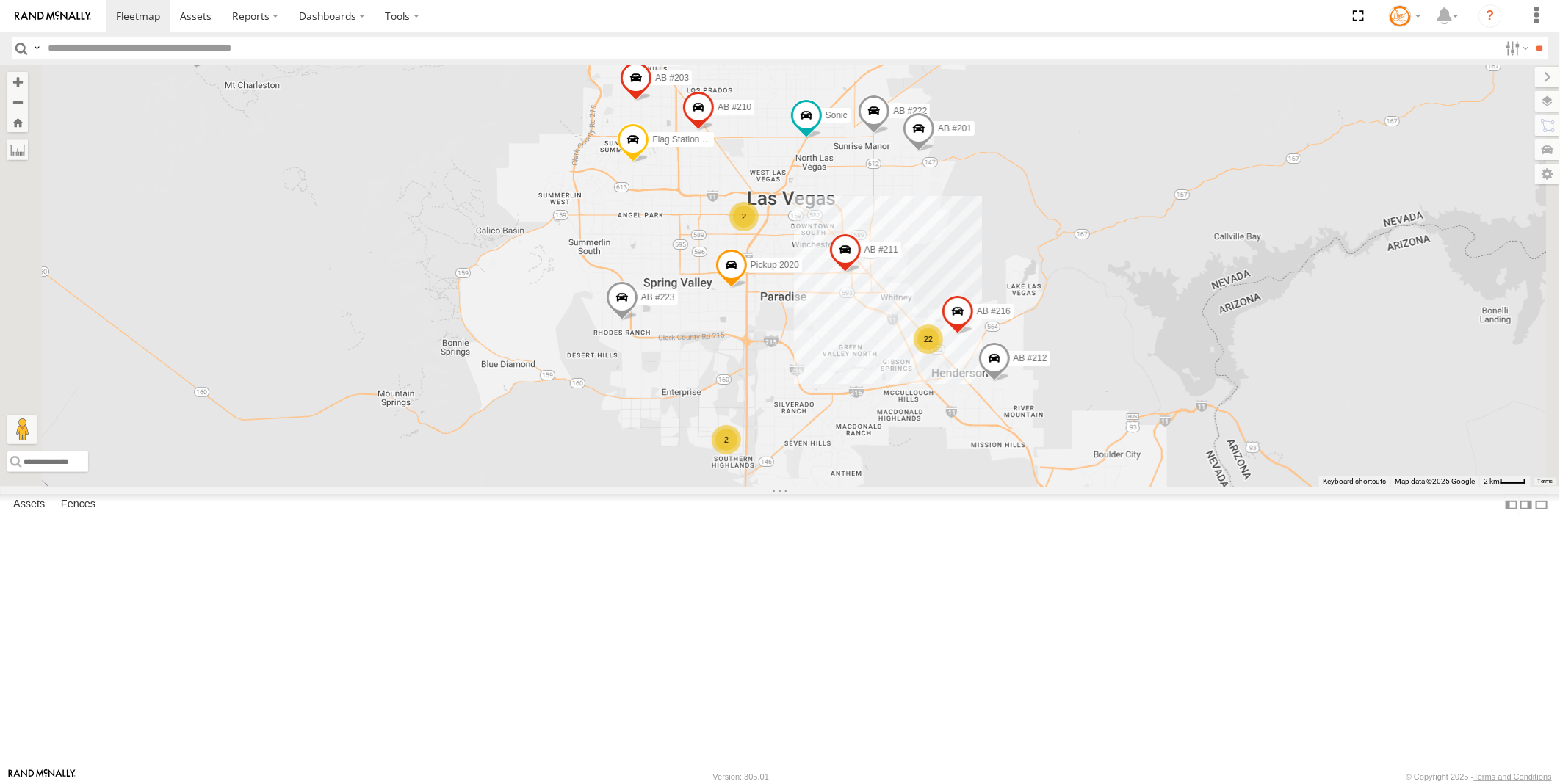
drag, startPoint x: 1181, startPoint y: 217, endPoint x: 1139, endPoint y: 365, distance: 153.8
click at [1139, 365] on div "AB #223 AB #212 AB #216 AB #201 Pickup 2020 AB #210 AB #227 Flag Station #02 AB…" at bounding box center [780, 276] width 1560 height 422
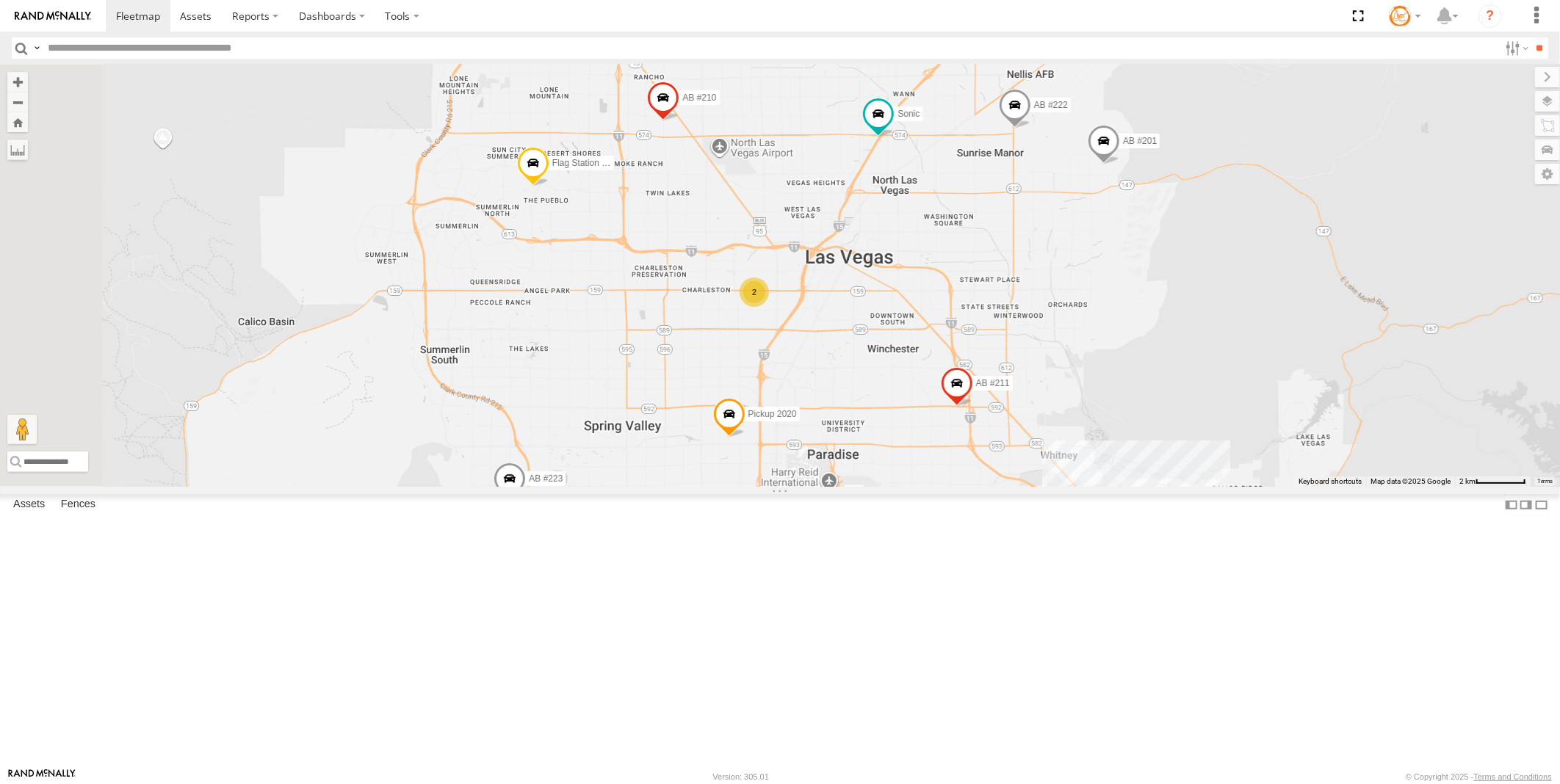
drag, startPoint x: 959, startPoint y: 413, endPoint x: 1109, endPoint y: 359, distance: 159.4
click at [1109, 359] on div "AB #223 AB #212 AB #216 AB #201 Pickup 2020 AB #210 AB #227 Flag Station #02 AB…" at bounding box center [780, 276] width 1560 height 422
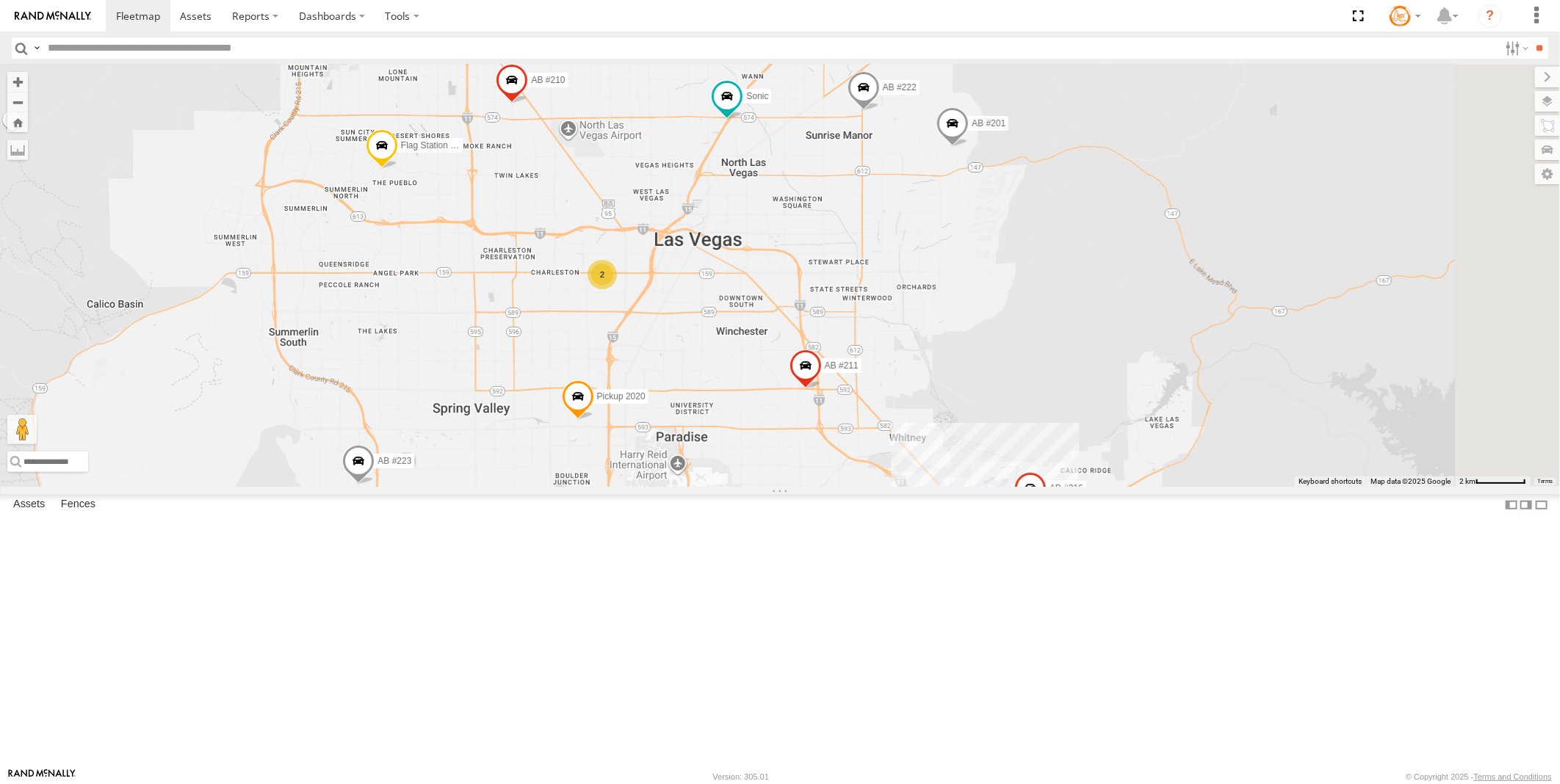
drag, startPoint x: 1044, startPoint y: 420, endPoint x: 817, endPoint y: 300, distance: 256.8
click at [817, 300] on div "AB #223 AB #212 AB #216 AB #201 Pickup 2020 AB #210 AB #227 Flag Station #02 AB…" at bounding box center [780, 276] width 1560 height 422
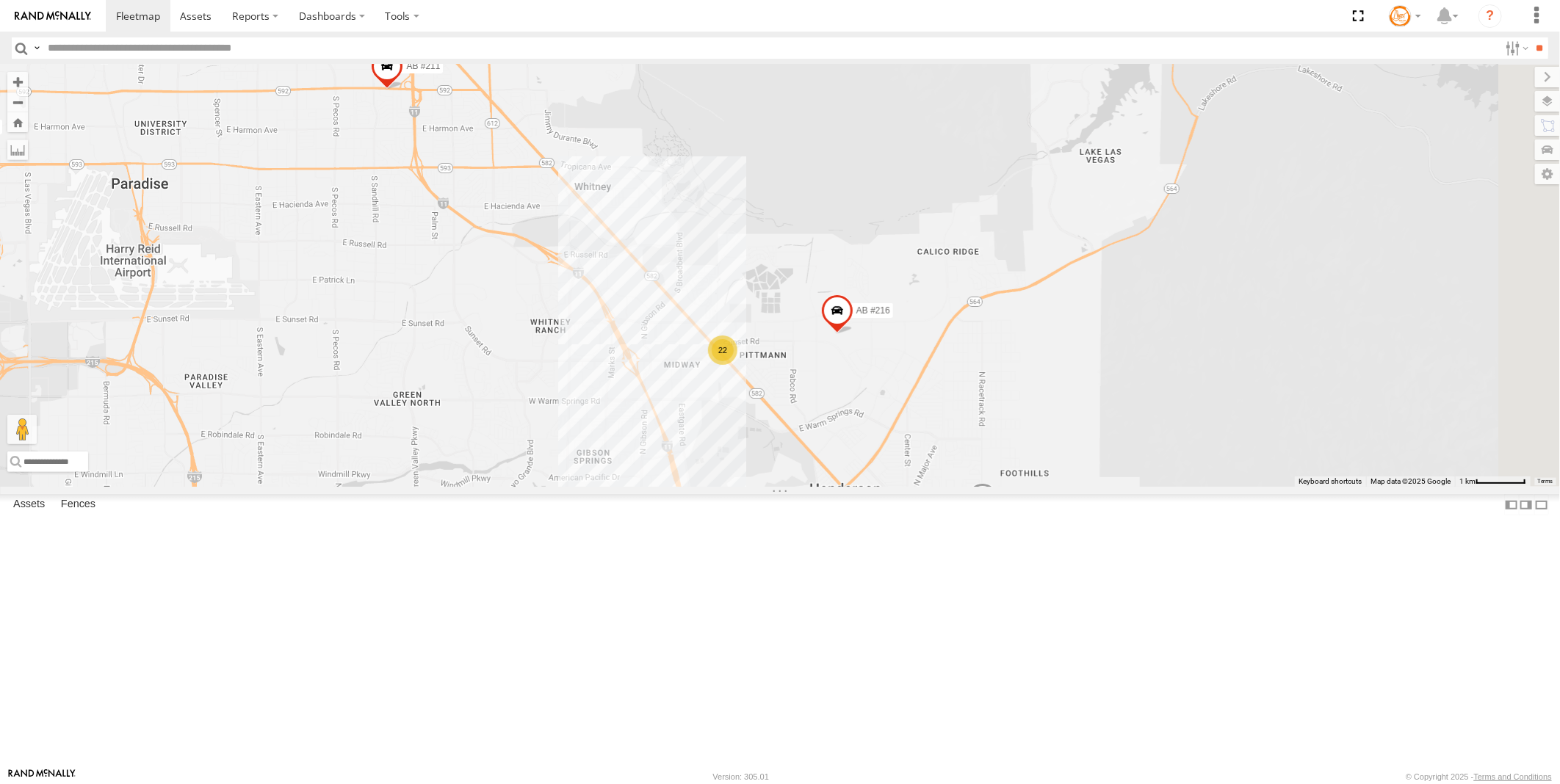
drag, startPoint x: 874, startPoint y: 523, endPoint x: 797, endPoint y: 357, distance: 183.0
click at [797, 357] on div "AB #223 AB #212 AB #216 AB #201 Pickup 2020 AB #210 AB #227 Flag Station #02 AB…" at bounding box center [780, 276] width 1560 height 422
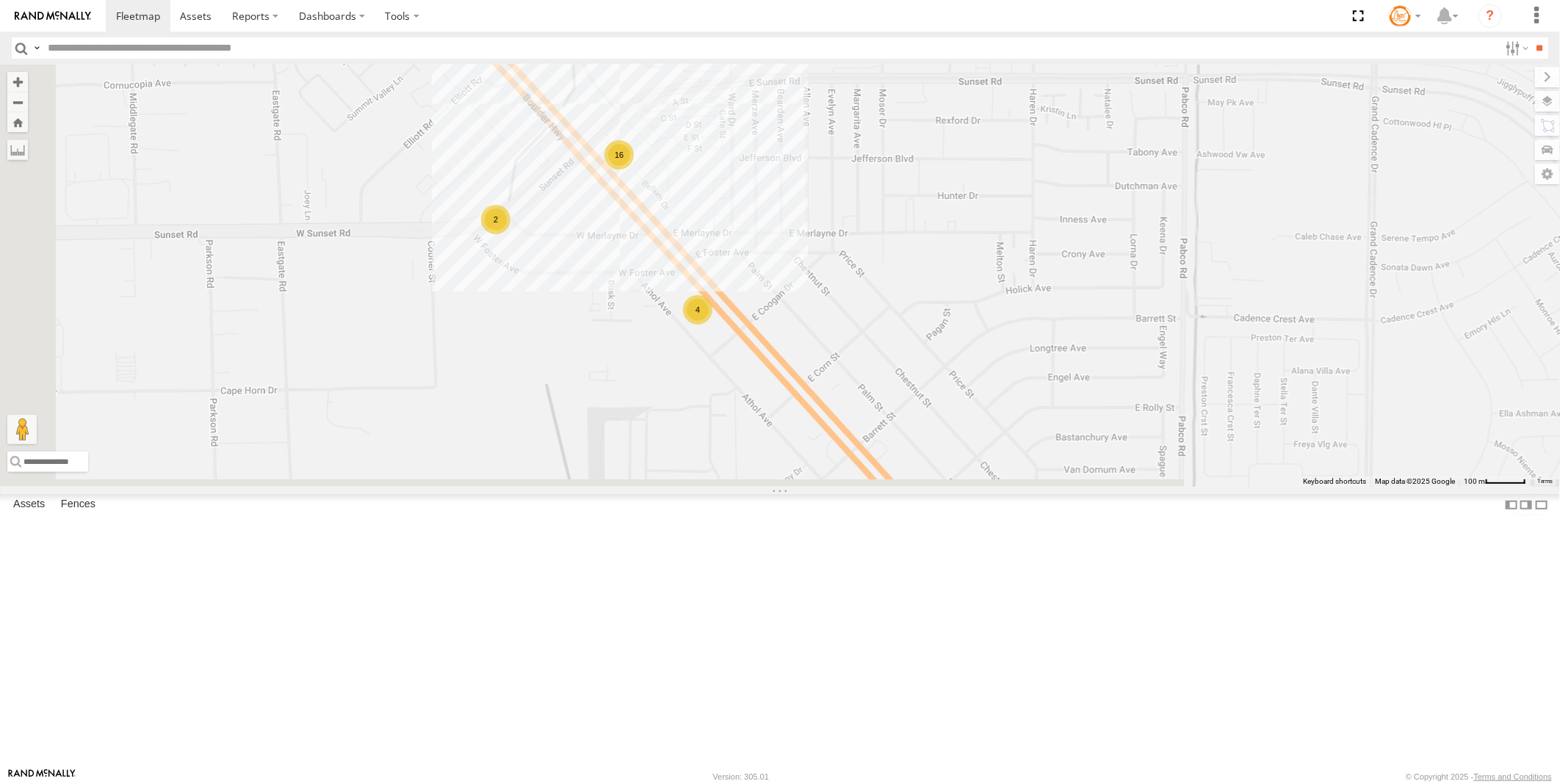
drag, startPoint x: 890, startPoint y: 464, endPoint x: 937, endPoint y: 350, distance: 123.3
click at [937, 350] on div "AB #223 AB #212 AB #216 AB #201 Pickup 2020 AB #210 AB #227 Flag Station #02 AB…" at bounding box center [780, 276] width 1560 height 422
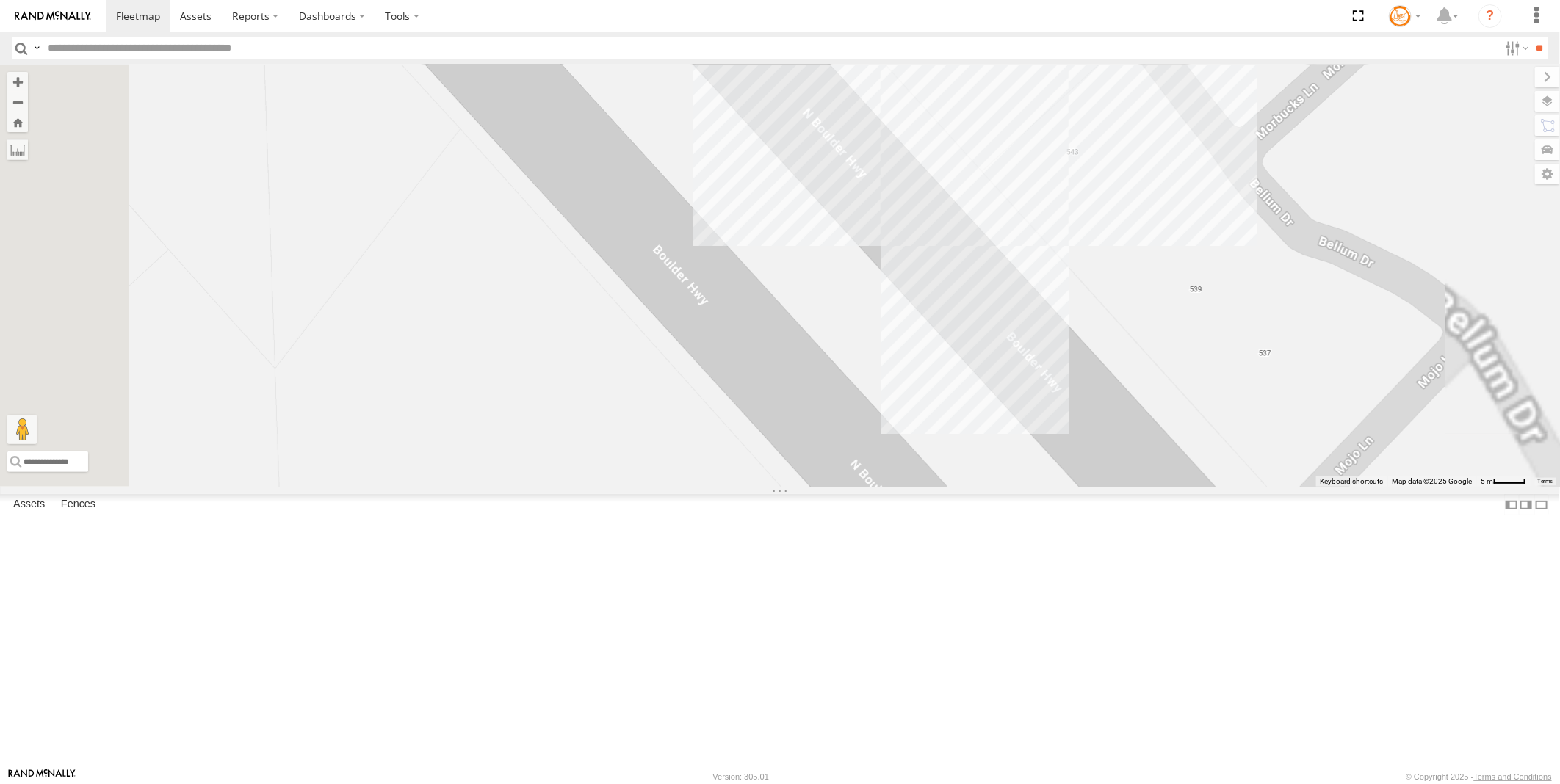
drag, startPoint x: 818, startPoint y: 340, endPoint x: 753, endPoint y: 559, distance: 228.4
click at [753, 487] on div "AB #223 AB #212 AB #216 AB #201 Pickup 2020 AB #210 AB #227 Flag Station #02 AB…" at bounding box center [780, 276] width 1560 height 422
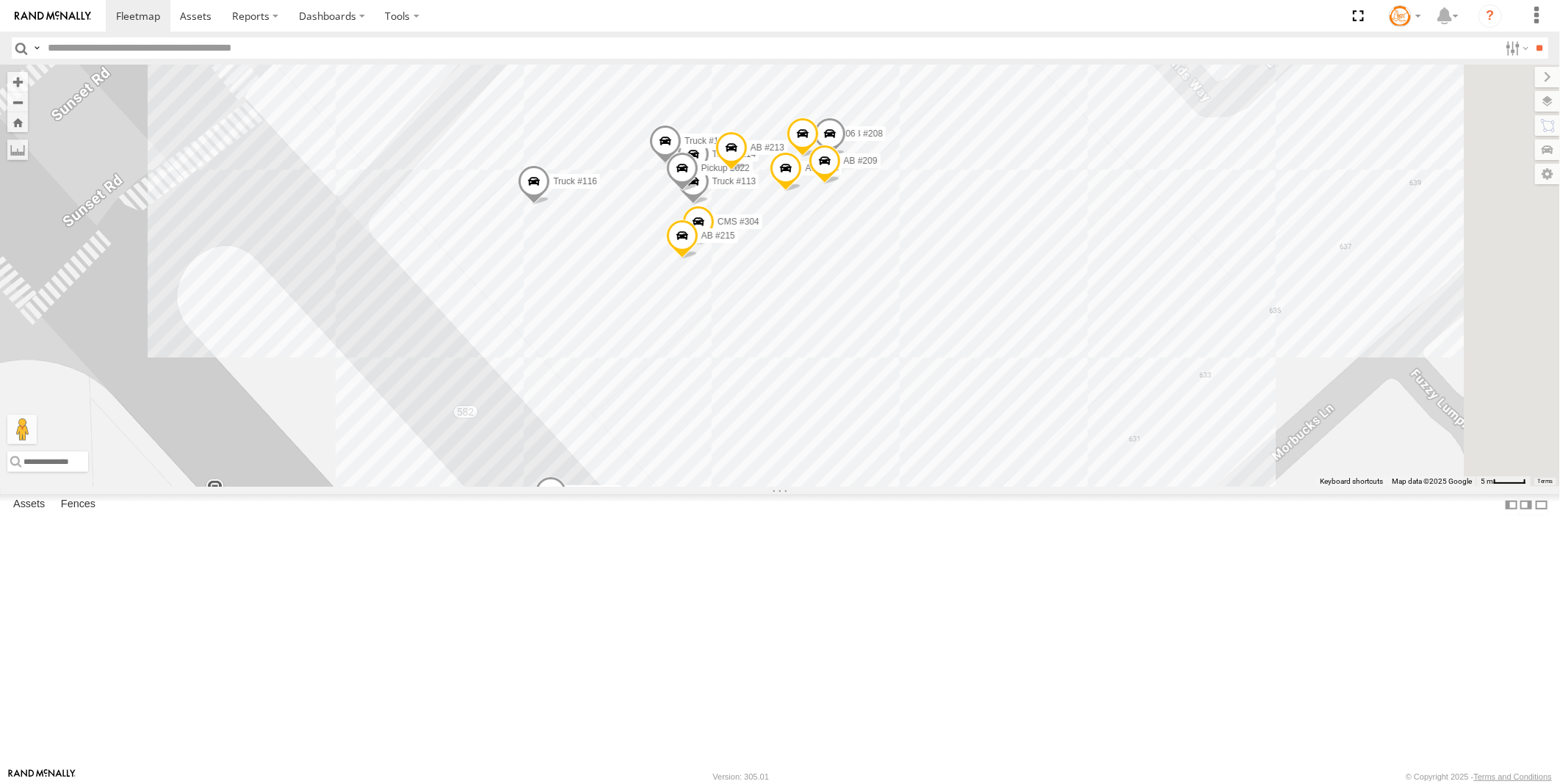
drag, startPoint x: 1016, startPoint y: 259, endPoint x: 929, endPoint y: 494, distance: 250.6
click at [929, 487] on div "AB #223 AB #212 AB #216 AB #201 Pickup 2020 AB #210 AB #227 Flag Station #02 AB…" at bounding box center [780, 276] width 1560 height 422
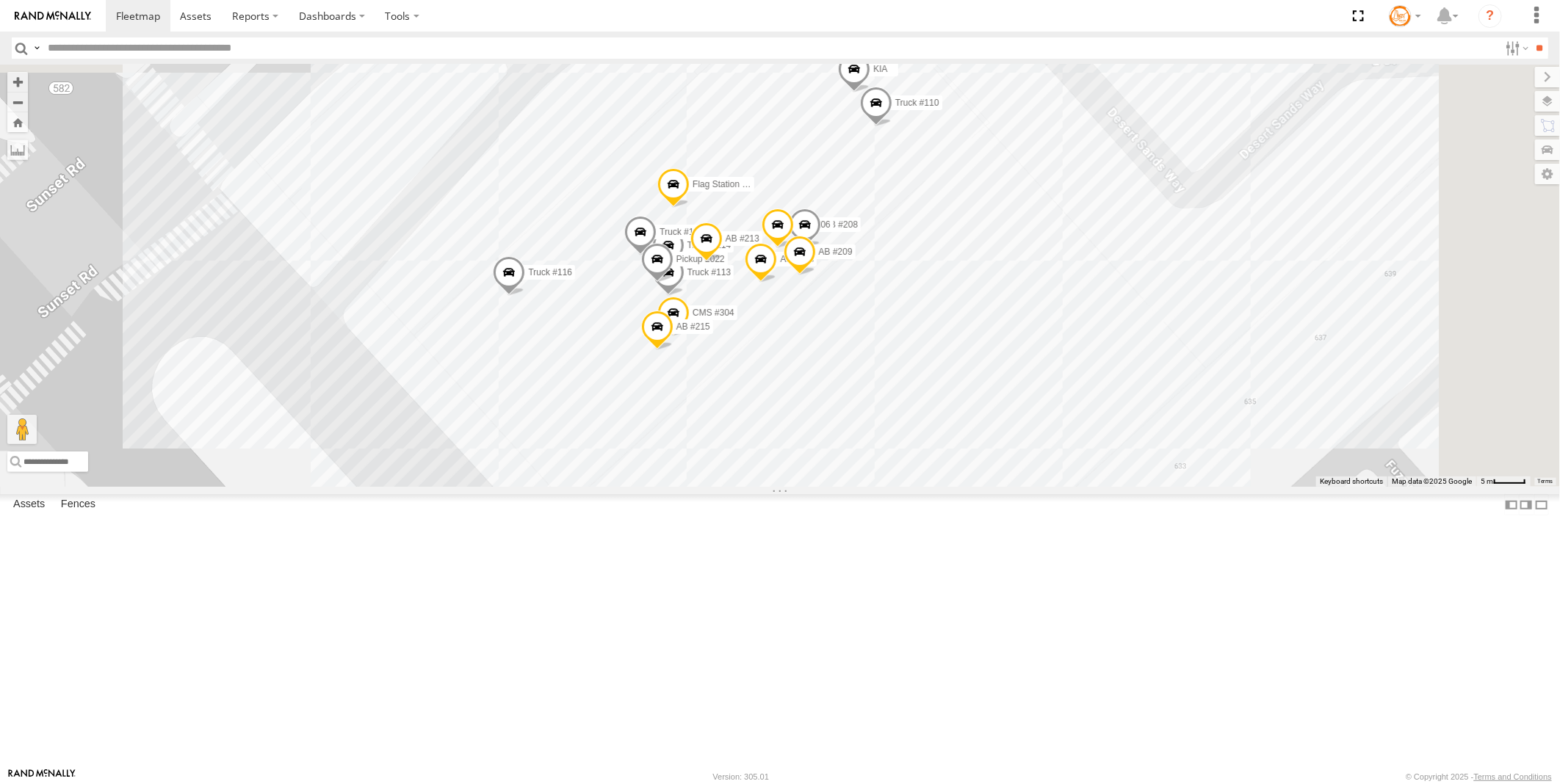
drag, startPoint x: 1003, startPoint y: 410, endPoint x: 978, endPoint y: 500, distance: 93.4
click at [978, 487] on div "AB #223 AB #212 AB #216 AB #201 Pickup 2020 AB #210 AB #227 Flag Station #02 AB…" at bounding box center [780, 276] width 1560 height 422
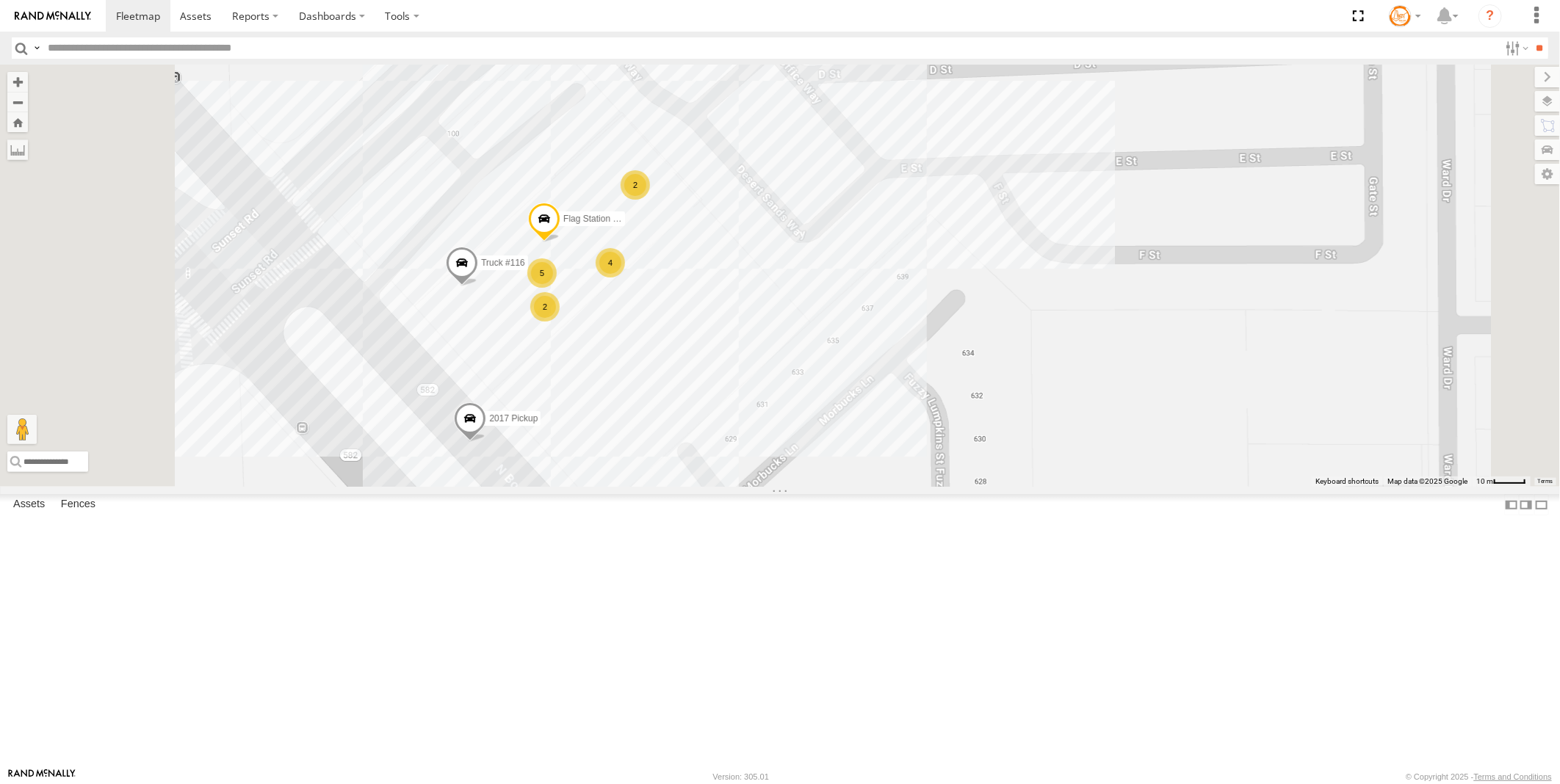
drag, startPoint x: 790, startPoint y: 500, endPoint x: 822, endPoint y: 517, distance: 36.2
click at [822, 487] on div "AB #223 AB #212 AB #216 AB #201 Pickup 2020 AB #210 AB #227 Flag Station #02 AB…" at bounding box center [780, 276] width 1560 height 422
